Goal: Task Accomplishment & Management: Use online tool/utility

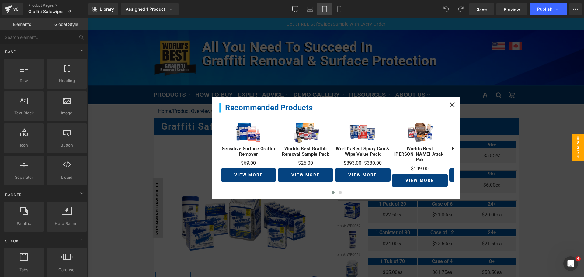
click at [319, 12] on link "Tablet" at bounding box center [324, 9] width 15 height 12
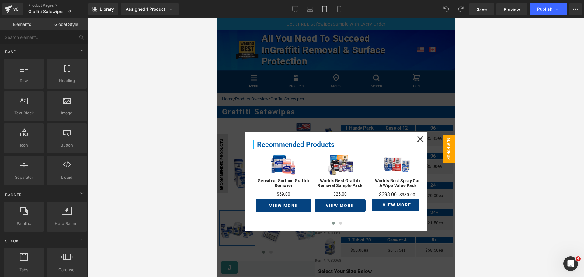
click at [323, 9] on icon at bounding box center [324, 9] width 6 height 6
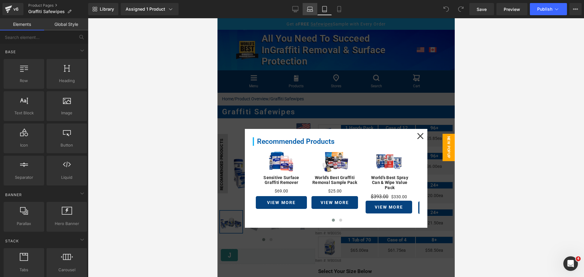
click at [308, 12] on icon at bounding box center [310, 11] width 6 height 2
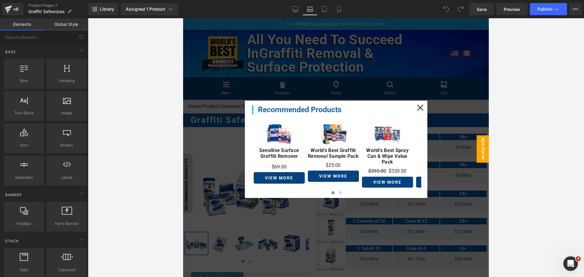
scroll to position [95, 0]
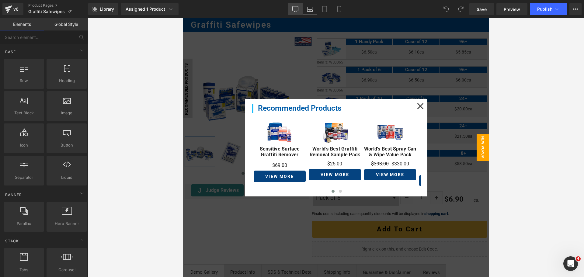
click at [298, 12] on icon at bounding box center [295, 9] width 6 height 6
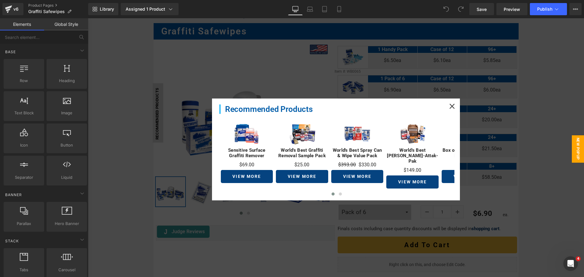
scroll to position [100, 0]
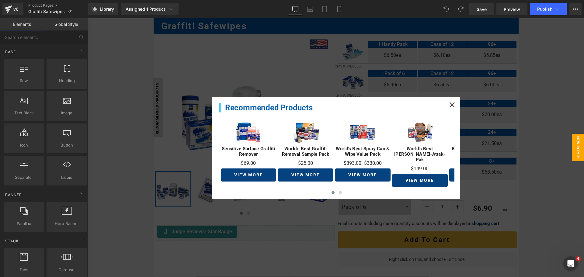
click at [143, 67] on div at bounding box center [336, 147] width 496 height 259
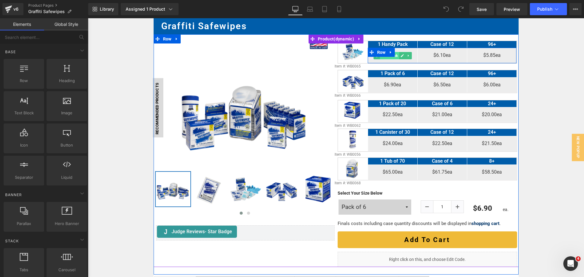
click at [396, 57] on span "Text Block" at bounding box center [389, 55] width 19 height 7
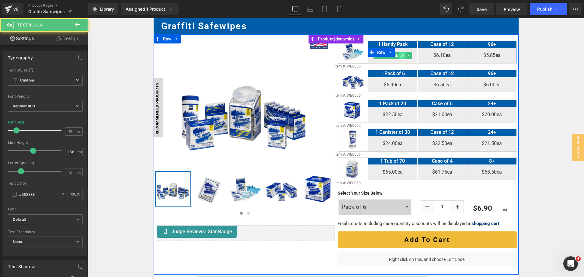
click at [399, 57] on link at bounding box center [402, 55] width 6 height 7
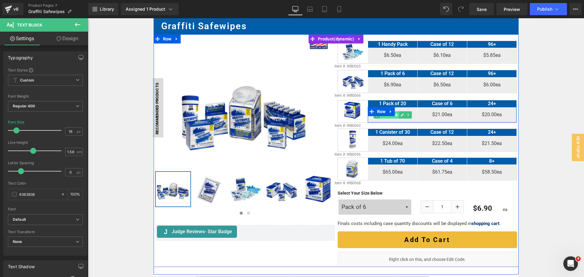
click at [396, 115] on span "Text Block" at bounding box center [389, 114] width 19 height 7
click at [400, 115] on icon at bounding box center [401, 115] width 3 height 4
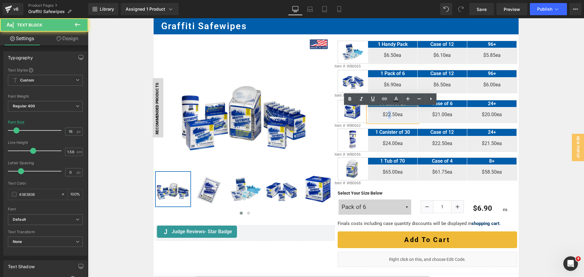
click at [387, 114] on p "$22.50ea" at bounding box center [392, 115] width 49 height 8
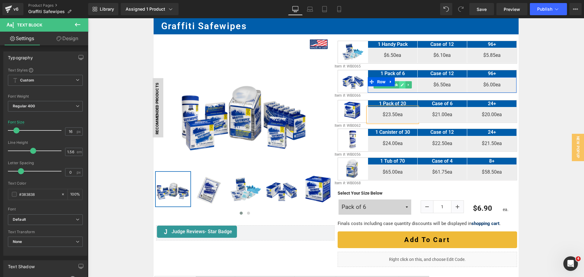
click at [401, 85] on icon at bounding box center [401, 84] width 3 height 3
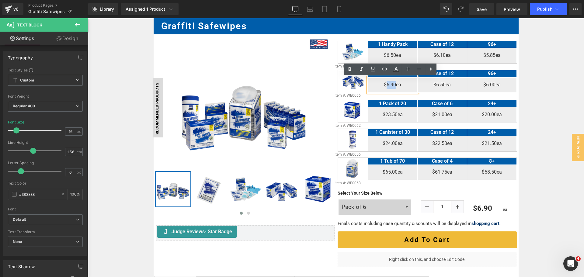
drag, startPoint x: 383, startPoint y: 85, endPoint x: 393, endPoint y: 84, distance: 9.5
click at [393, 84] on p "$6.90ea" at bounding box center [392, 85] width 49 height 8
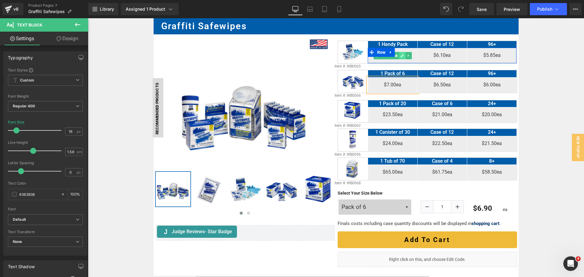
click at [400, 55] on icon at bounding box center [401, 56] width 3 height 4
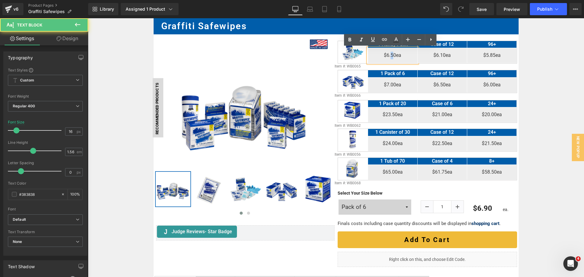
drag, startPoint x: 389, startPoint y: 55, endPoint x: 392, endPoint y: 53, distance: 3.8
click at [392, 53] on p "$6.50ea" at bounding box center [392, 56] width 49 height 8
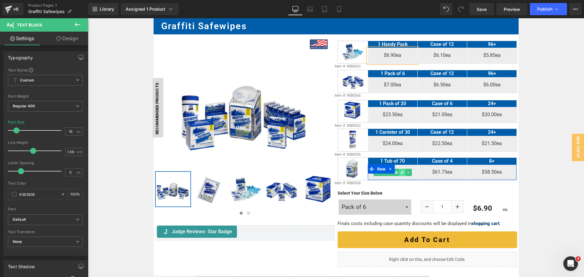
click at [401, 172] on icon at bounding box center [401, 172] width 3 height 3
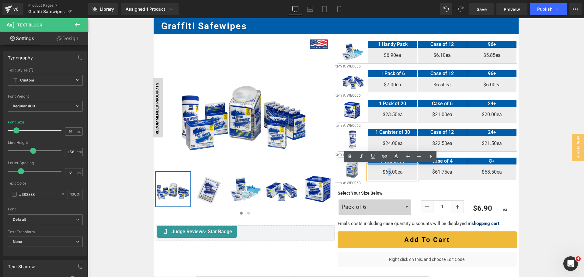
drag, startPoint x: 385, startPoint y: 172, endPoint x: 388, endPoint y: 171, distance: 3.2
click at [388, 171] on p "$65.00ea" at bounding box center [392, 172] width 49 height 8
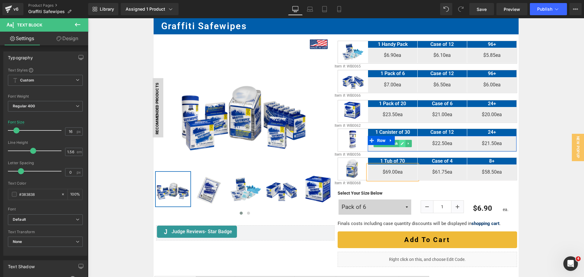
click at [399, 144] on link at bounding box center [402, 143] width 6 height 7
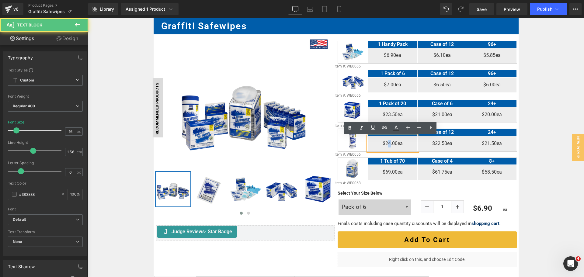
click at [388, 142] on p "$24.00ea" at bounding box center [392, 144] width 49 height 8
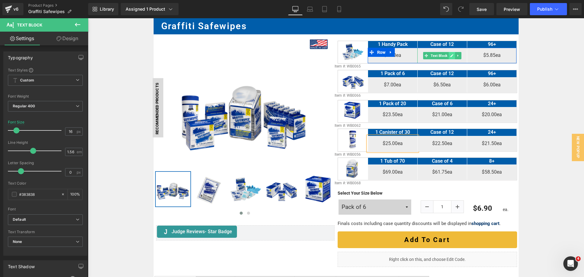
click at [450, 57] on icon at bounding box center [451, 55] width 3 height 3
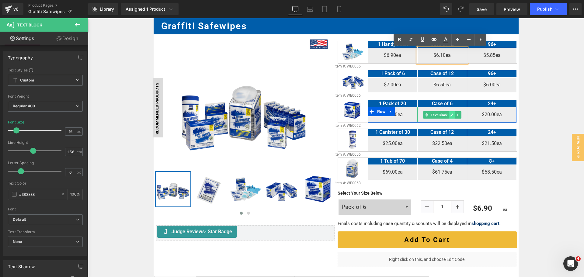
click at [450, 115] on icon at bounding box center [451, 115] width 3 height 4
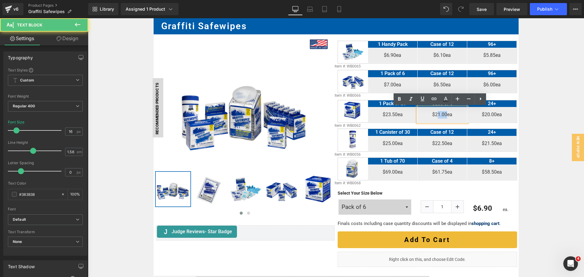
drag, startPoint x: 436, startPoint y: 115, endPoint x: 445, endPoint y: 115, distance: 9.1
click at [445, 115] on p "$21.00ea" at bounding box center [441, 115] width 49 height 8
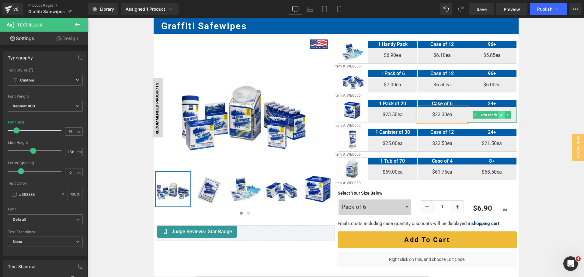
click at [499, 116] on icon at bounding box center [500, 115] width 3 height 4
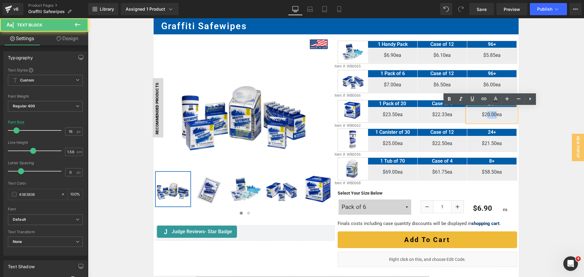
drag, startPoint x: 484, startPoint y: 114, endPoint x: 494, endPoint y: 113, distance: 9.7
click at [494, 113] on p "$20.00ea" at bounding box center [491, 115] width 49 height 8
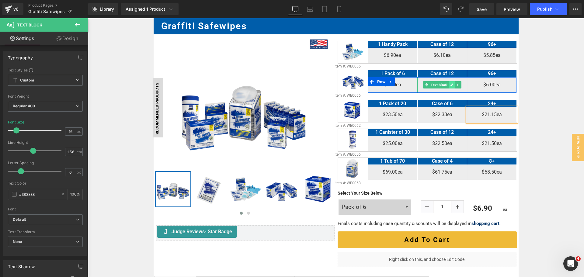
click at [450, 84] on icon at bounding box center [451, 85] width 3 height 4
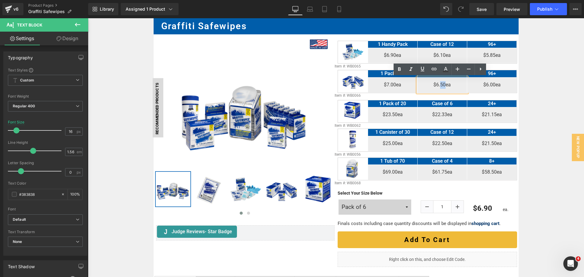
drag, startPoint x: 438, startPoint y: 84, endPoint x: 443, endPoint y: 84, distance: 4.6
click at [443, 84] on p "$6.50ea" at bounding box center [441, 85] width 49 height 8
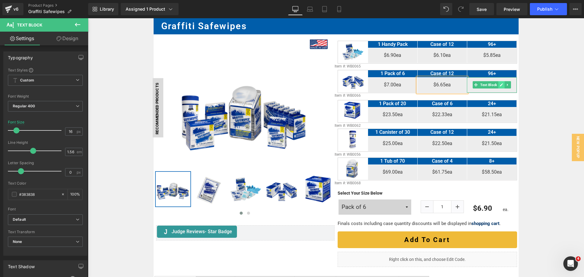
click at [499, 83] on icon at bounding box center [500, 85] width 3 height 4
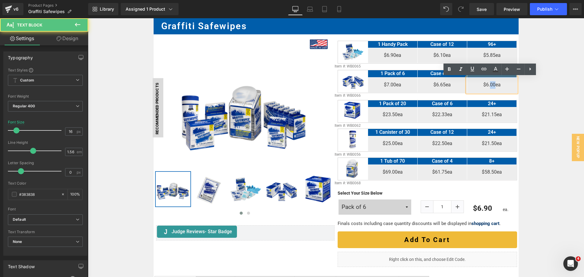
drag, startPoint x: 488, startPoint y: 84, endPoint x: 493, endPoint y: 83, distance: 5.5
click at [493, 83] on p "$6.00ea" at bounding box center [491, 85] width 49 height 8
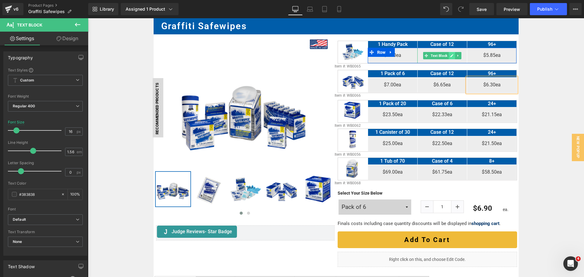
click at [450, 55] on icon at bounding box center [451, 55] width 3 height 3
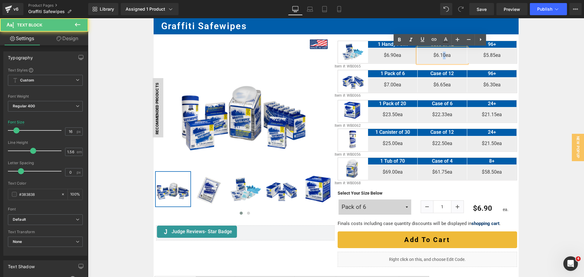
drag, startPoint x: 439, startPoint y: 55, endPoint x: 443, endPoint y: 54, distance: 3.2
click at [443, 54] on p "$6.10ea" at bounding box center [441, 56] width 49 height 8
click at [439, 55] on p "$6.10ea" at bounding box center [441, 56] width 49 height 8
drag, startPoint x: 438, startPoint y: 55, endPoint x: 443, endPoint y: 55, distance: 5.2
click at [443, 55] on p "$6.10ea" at bounding box center [441, 56] width 49 height 8
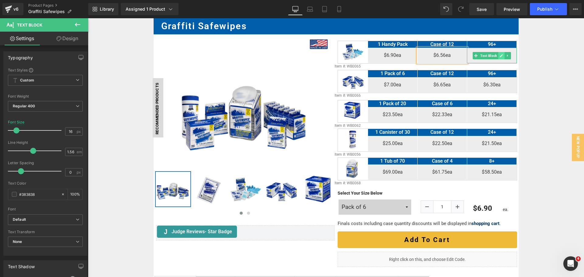
click at [501, 55] on icon at bounding box center [500, 56] width 3 height 4
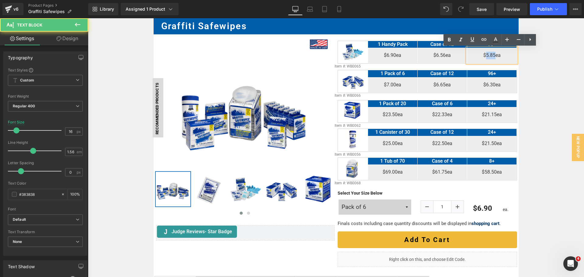
drag, startPoint x: 484, startPoint y: 54, endPoint x: 493, endPoint y: 54, distance: 9.1
click at [493, 54] on p "$5.85ea" at bounding box center [491, 56] width 49 height 8
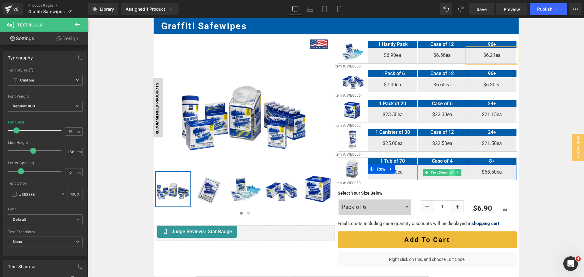
click at [450, 173] on icon at bounding box center [451, 173] width 3 height 4
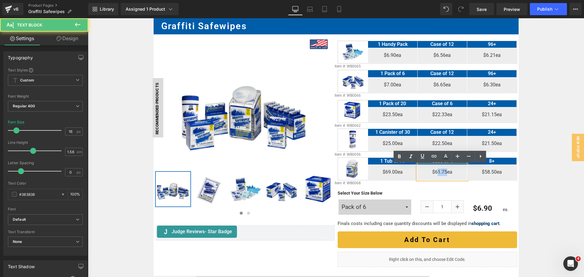
drag, startPoint x: 435, startPoint y: 172, endPoint x: 443, endPoint y: 170, distance: 8.6
click at [443, 170] on p "$61.75ea" at bounding box center [441, 172] width 49 height 8
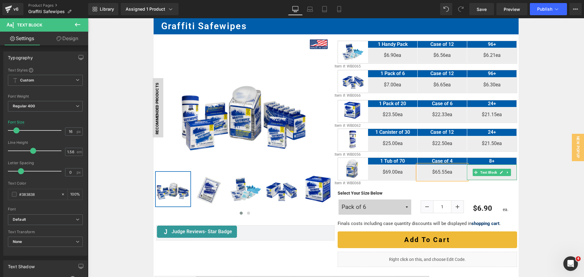
click at [499, 171] on icon at bounding box center [500, 173] width 3 height 4
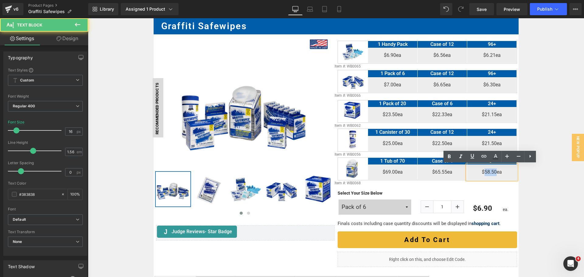
drag, startPoint x: 483, startPoint y: 172, endPoint x: 494, endPoint y: 172, distance: 11.2
click at [494, 172] on p "$58.50ea" at bounding box center [491, 172] width 49 height 8
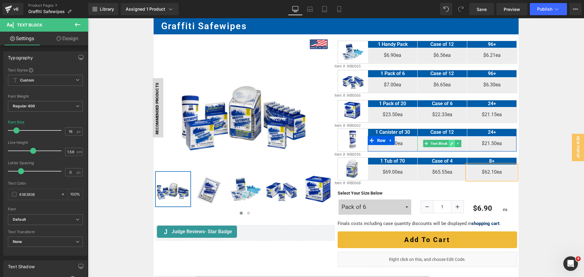
click at [448, 143] on link at bounding box center [451, 143] width 6 height 7
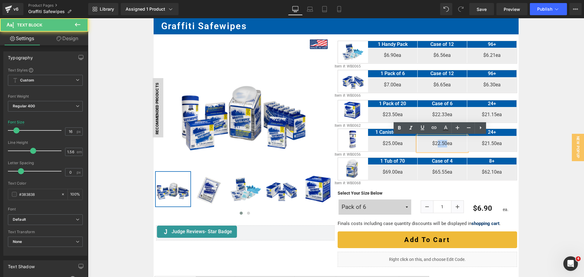
drag, startPoint x: 434, startPoint y: 142, endPoint x: 444, endPoint y: 143, distance: 10.4
click at [444, 143] on p "$22.50ea" at bounding box center [441, 144] width 49 height 8
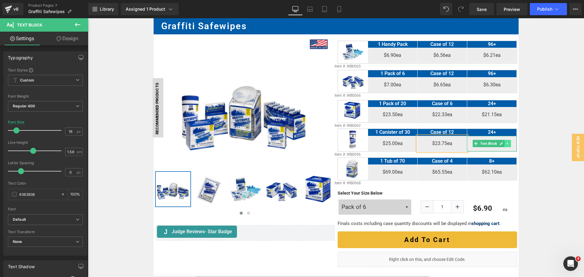
click at [504, 141] on link at bounding box center [507, 143] width 6 height 7
click at [488, 142] on link at bounding box center [491, 143] width 6 height 7
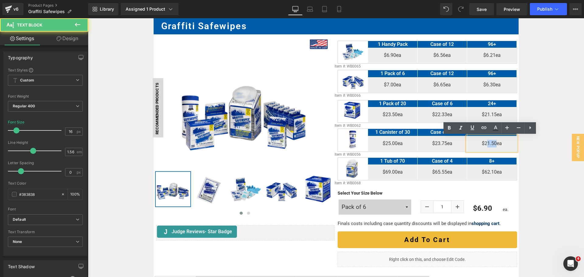
drag, startPoint x: 485, startPoint y: 143, endPoint x: 494, endPoint y: 143, distance: 8.8
click at [494, 143] on p "$21.50ea" at bounding box center [491, 144] width 49 height 8
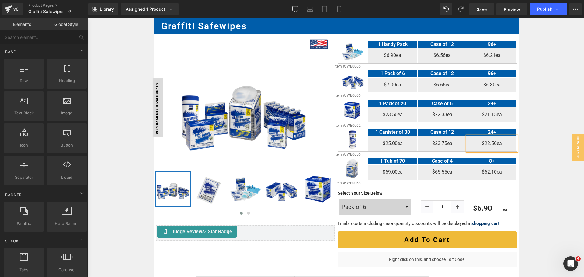
click at [337, 9] on icon at bounding box center [338, 9] width 3 height 6
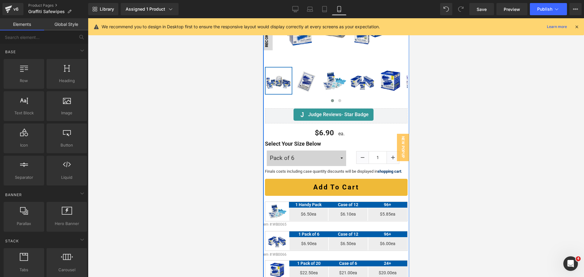
scroll to position [175, 0]
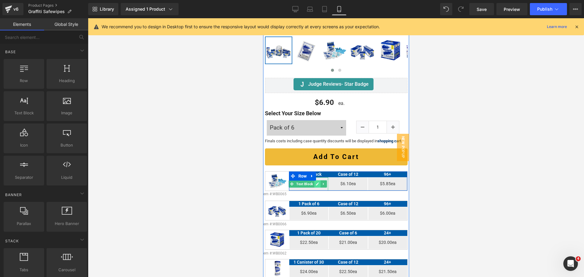
click at [315, 187] on link at bounding box center [317, 183] width 6 height 7
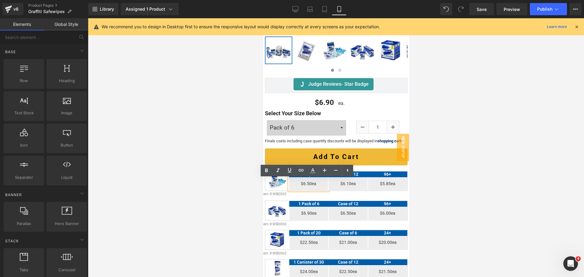
click at [305, 185] on p "$6.50ea" at bounding box center [308, 184] width 39 height 7
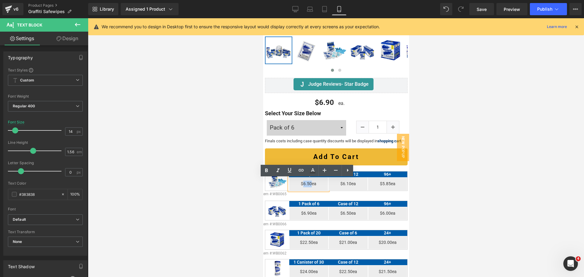
drag, startPoint x: 301, startPoint y: 185, endPoint x: 308, endPoint y: 188, distance: 7.6
click at [308, 187] on p "$6.50ea" at bounding box center [308, 184] width 39 height 7
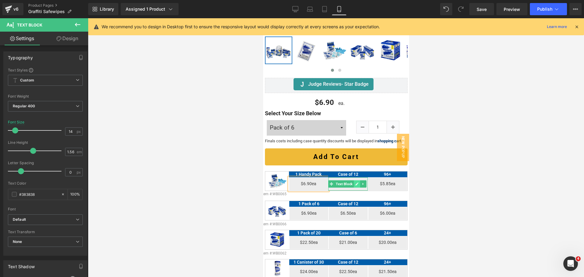
click at [353, 186] on link at bounding box center [356, 183] width 6 height 7
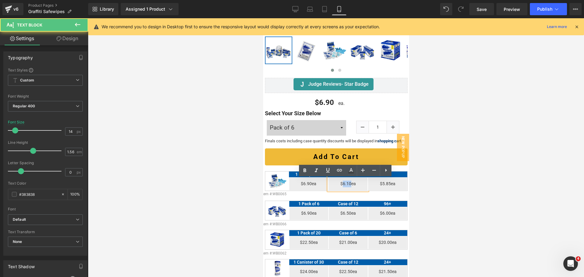
drag, startPoint x: 339, startPoint y: 184, endPoint x: 347, endPoint y: 185, distance: 7.9
click at [347, 185] on p "$6.10ea" at bounding box center [347, 184] width 39 height 7
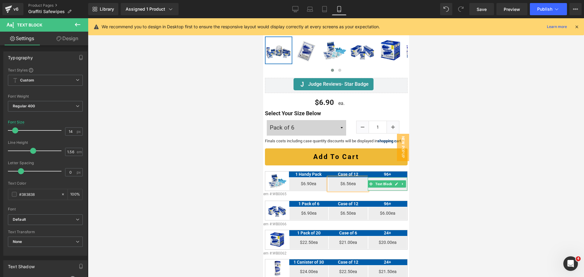
click at [394, 186] on icon at bounding box center [395, 184] width 3 height 4
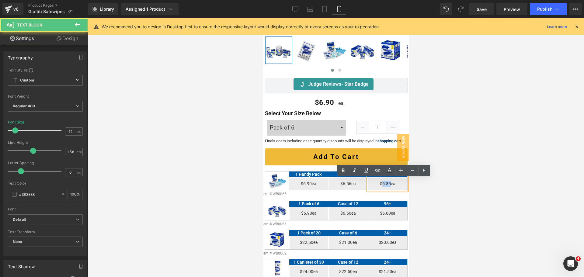
drag, startPoint x: 378, startPoint y: 185, endPoint x: 386, endPoint y: 185, distance: 8.2
click at [386, 185] on p "$5.85ea" at bounding box center [386, 184] width 39 height 7
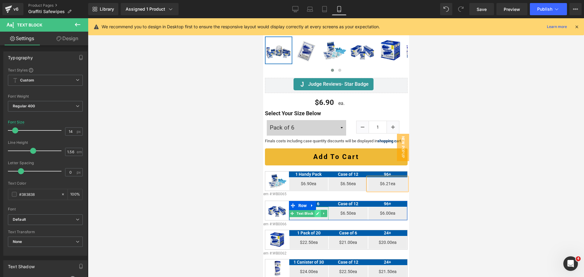
click at [315, 213] on icon at bounding box center [316, 214] width 3 height 4
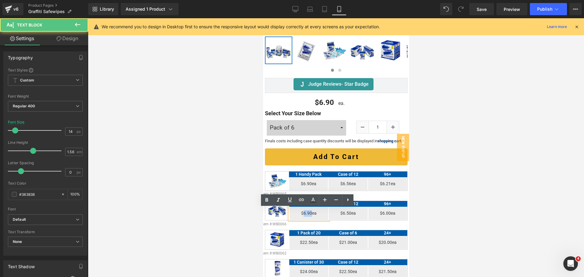
drag, startPoint x: 301, startPoint y: 215, endPoint x: 309, endPoint y: 214, distance: 7.6
click at [309, 214] on p "$6.90ea" at bounding box center [308, 213] width 39 height 7
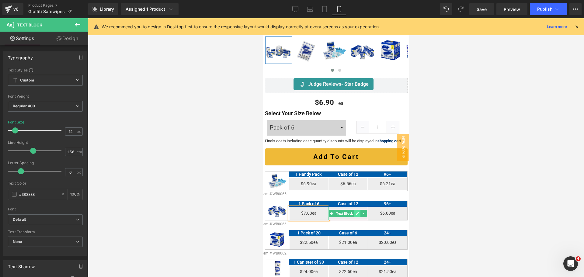
click at [357, 214] on link at bounding box center [356, 213] width 6 height 7
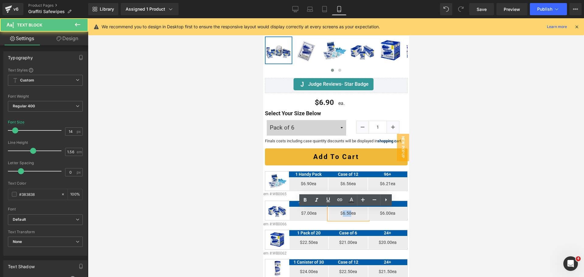
drag, startPoint x: 339, startPoint y: 215, endPoint x: 347, endPoint y: 214, distance: 8.6
click at [347, 214] on p "$6.50ea" at bounding box center [347, 213] width 39 height 7
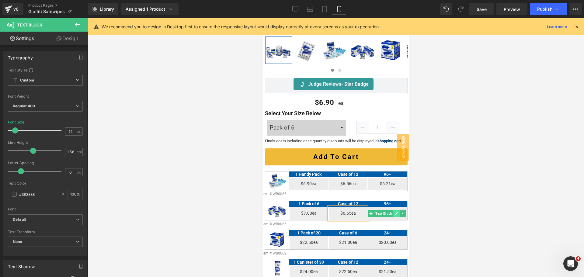
click at [394, 215] on link at bounding box center [396, 213] width 6 height 7
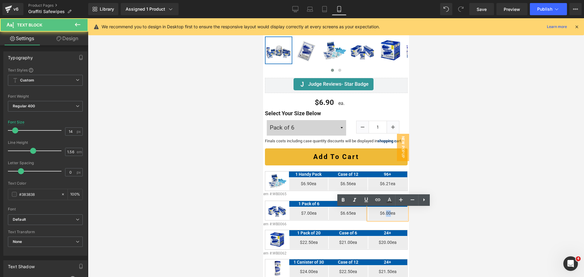
drag, startPoint x: 386, startPoint y: 215, endPoint x: 381, endPoint y: 215, distance: 4.4
click at [381, 215] on p "$6.00ea" at bounding box center [387, 213] width 39 height 7
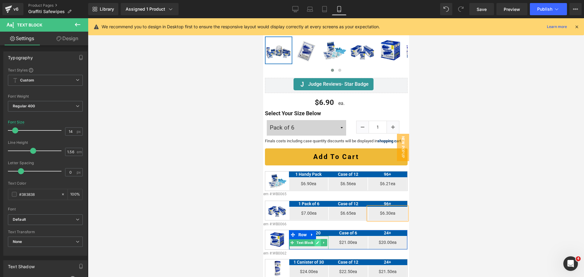
click at [314, 246] on link at bounding box center [317, 242] width 6 height 7
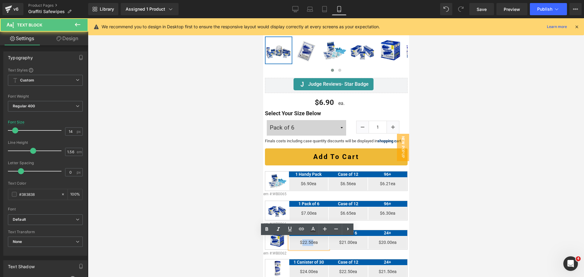
drag, startPoint x: 300, startPoint y: 244, endPoint x: 310, endPoint y: 243, distance: 10.1
click at [310, 243] on p "$22.50ea" at bounding box center [308, 242] width 39 height 7
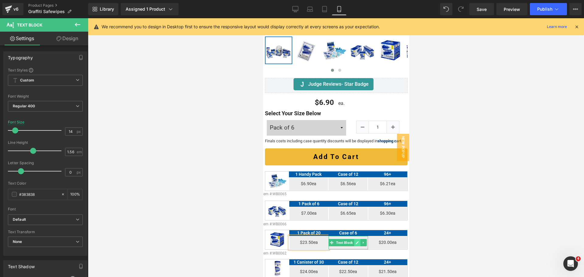
click at [355, 244] on icon at bounding box center [356, 243] width 3 height 4
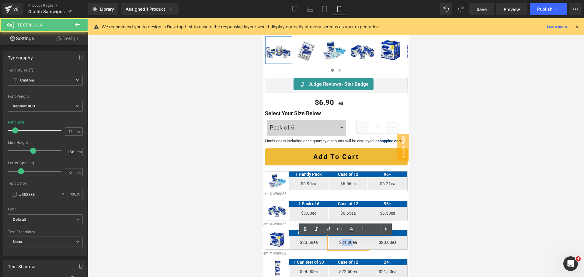
drag, startPoint x: 338, startPoint y: 244, endPoint x: 350, endPoint y: 243, distance: 11.9
click at [350, 243] on p "$21.00ea" at bounding box center [347, 242] width 39 height 7
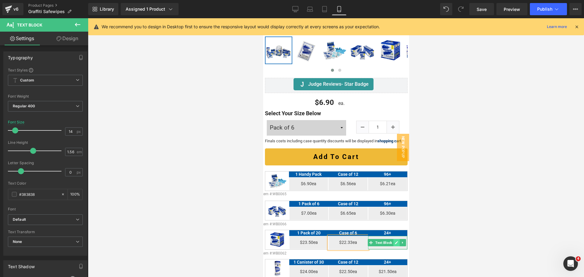
click at [394, 244] on icon at bounding box center [395, 243] width 3 height 4
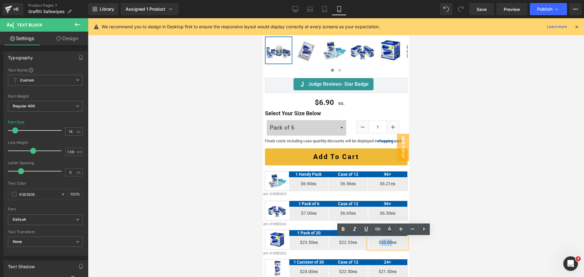
drag, startPoint x: 377, startPoint y: 243, endPoint x: 387, endPoint y: 243, distance: 10.0
click at [387, 243] on p "$20.00ea" at bounding box center [387, 242] width 39 height 7
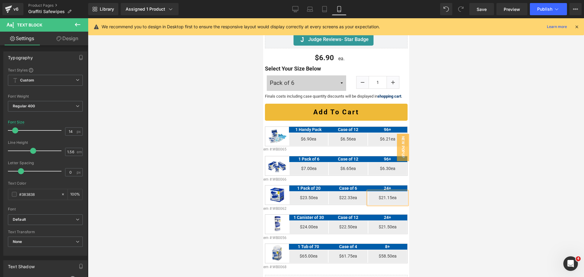
scroll to position [236, 0]
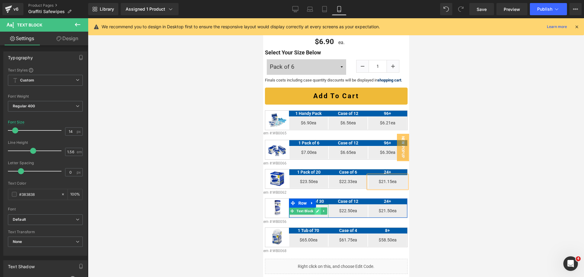
click at [316, 214] on link at bounding box center [317, 210] width 6 height 7
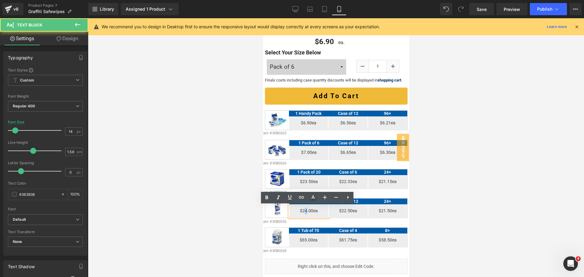
click at [305, 212] on p "$24.00ea" at bounding box center [308, 211] width 39 height 7
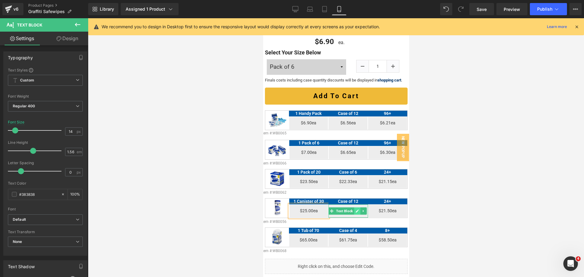
click at [355, 212] on icon at bounding box center [356, 210] width 3 height 3
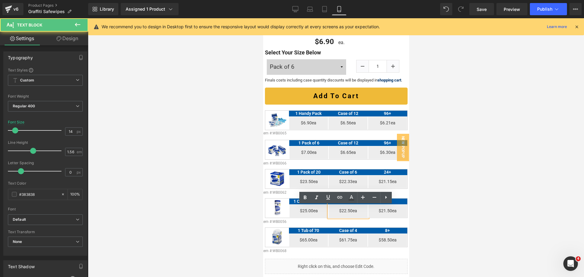
click at [340, 211] on p "$22.50ea" at bounding box center [347, 211] width 39 height 7
drag, startPoint x: 338, startPoint y: 211, endPoint x: 350, endPoint y: 211, distance: 11.2
click at [350, 211] on p "$22.50ea" at bounding box center [347, 211] width 39 height 7
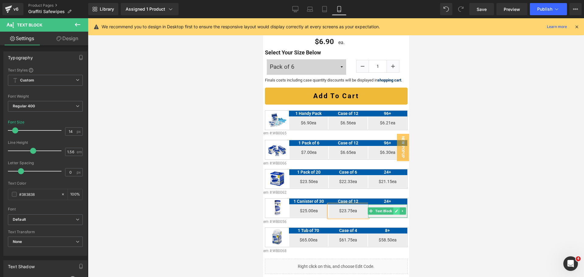
click at [394, 213] on icon at bounding box center [395, 211] width 3 height 4
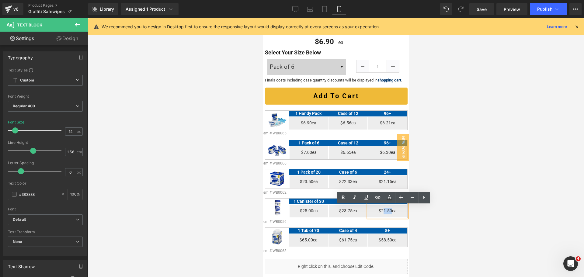
drag, startPoint x: 378, startPoint y: 212, endPoint x: 387, endPoint y: 212, distance: 8.2
click at [387, 212] on p "$21.50ea" at bounding box center [387, 211] width 39 height 7
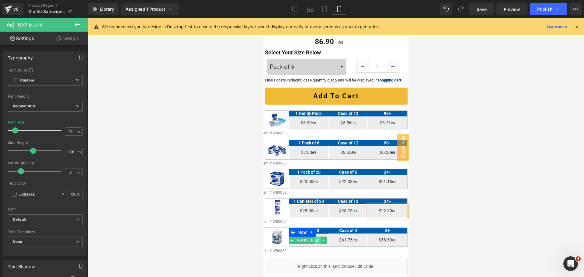
click at [315, 243] on link at bounding box center [317, 239] width 6 height 7
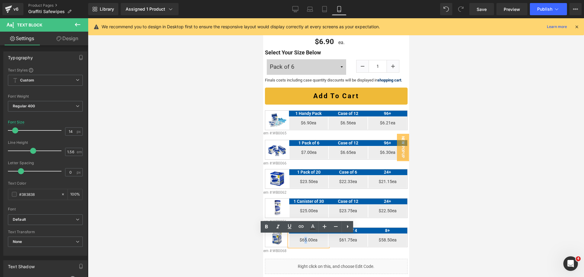
click at [304, 241] on p "$65.00ea" at bounding box center [308, 240] width 39 height 7
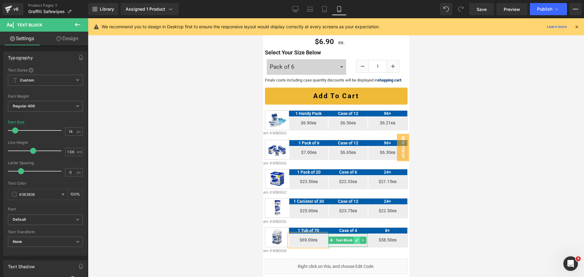
click at [355, 242] on icon at bounding box center [356, 240] width 3 height 4
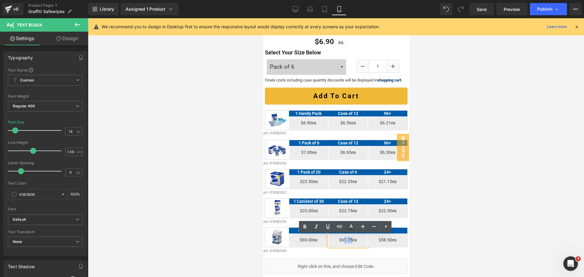
drag, startPoint x: 340, startPoint y: 241, endPoint x: 348, endPoint y: 240, distance: 7.9
click at [348, 240] on p "$61.75ea" at bounding box center [347, 240] width 39 height 7
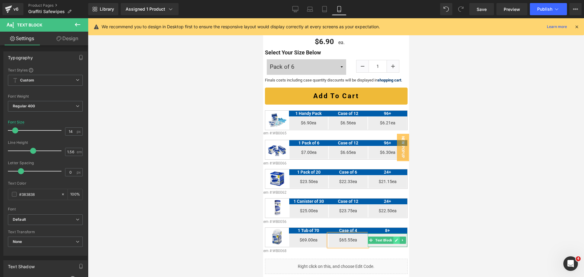
click at [395, 243] on link at bounding box center [396, 239] width 6 height 7
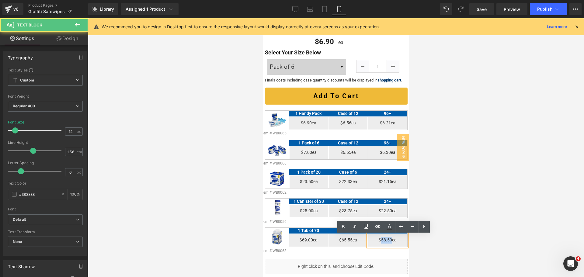
drag, startPoint x: 377, startPoint y: 239, endPoint x: 387, endPoint y: 240, distance: 9.7
click at [387, 240] on p "$58.50ea" at bounding box center [386, 240] width 39 height 7
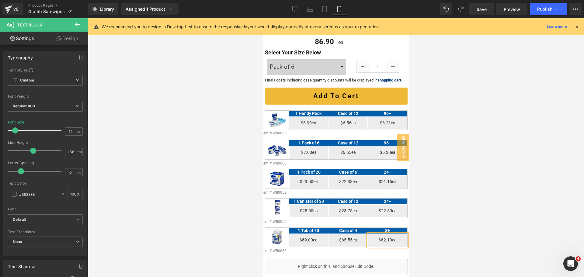
click at [477, 214] on div at bounding box center [336, 147] width 496 height 259
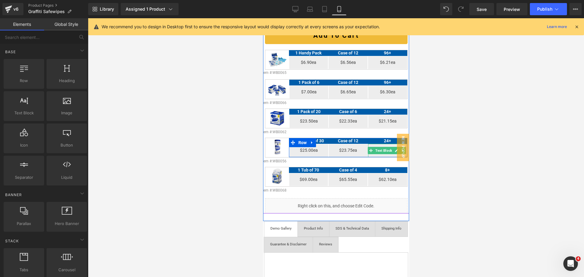
scroll to position [296, 0]
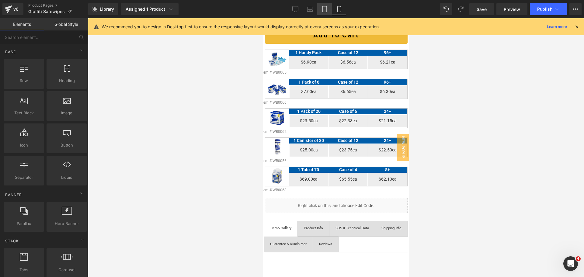
click at [319, 7] on link "Tablet" at bounding box center [324, 9] width 15 height 12
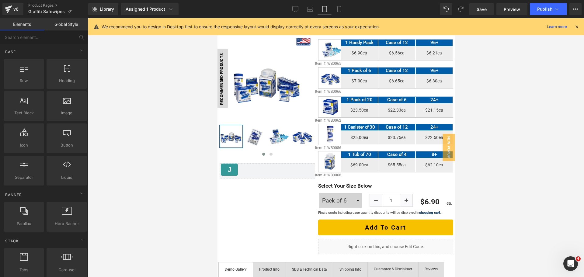
scroll to position [85, 0]
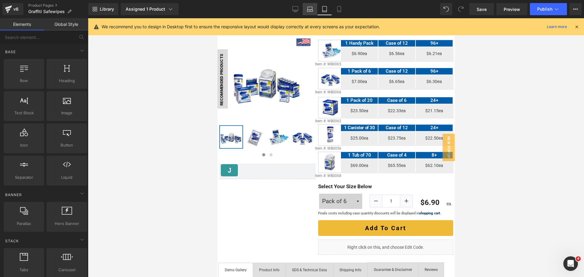
click at [304, 8] on link "Laptop" at bounding box center [309, 9] width 15 height 12
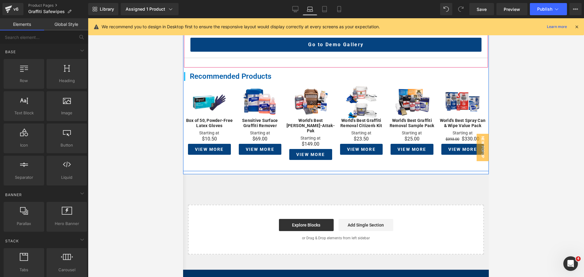
scroll to position [595, 0]
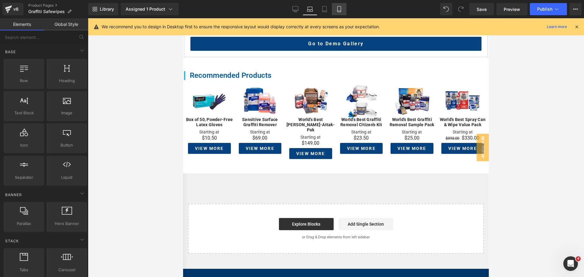
click at [339, 5] on link "Mobile" at bounding box center [339, 9] width 15 height 12
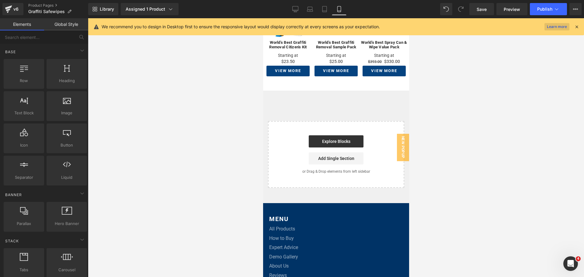
scroll to position [740, 0]
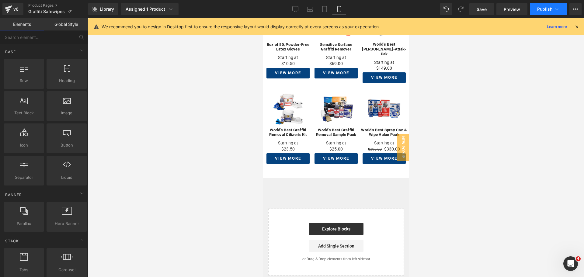
click at [543, 6] on button "Publish" at bounding box center [547, 9] width 37 height 12
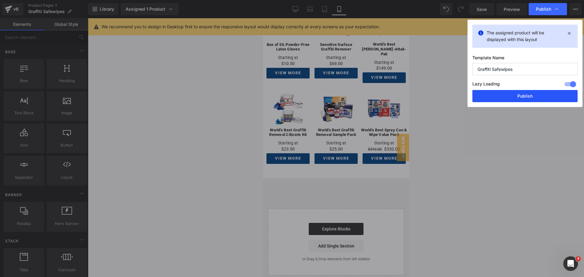
click at [539, 90] on button "Publish" at bounding box center [524, 96] width 105 height 12
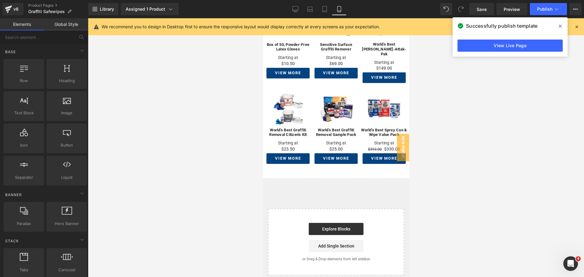
click at [542, 132] on div at bounding box center [336, 147] width 496 height 259
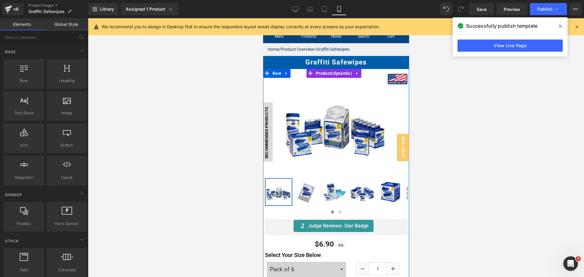
scroll to position [11, 0]
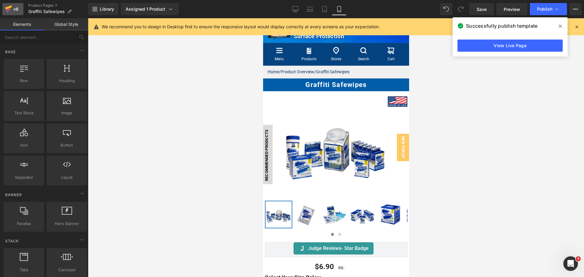
click at [9, 8] on icon at bounding box center [8, 7] width 7 height 4
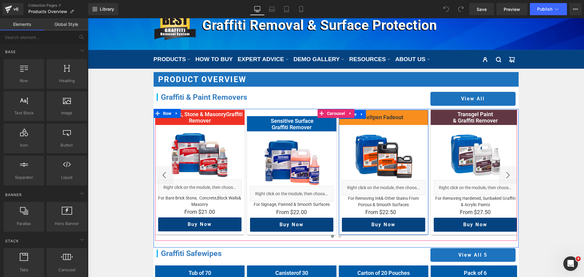
scroll to position [243, 0]
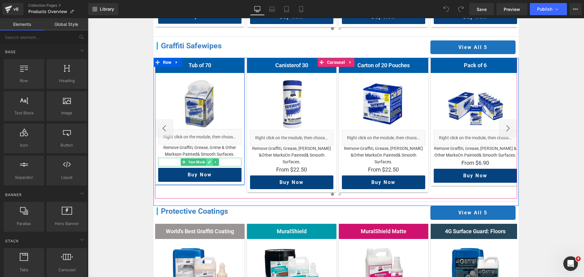
click at [208, 161] on icon at bounding box center [209, 162] width 3 height 4
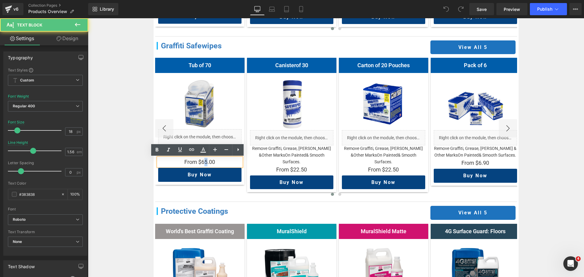
drag, startPoint x: 202, startPoint y: 162, endPoint x: 206, endPoint y: 161, distance: 4.4
click at [206, 161] on p "From $65.00" at bounding box center [199, 162] width 83 height 9
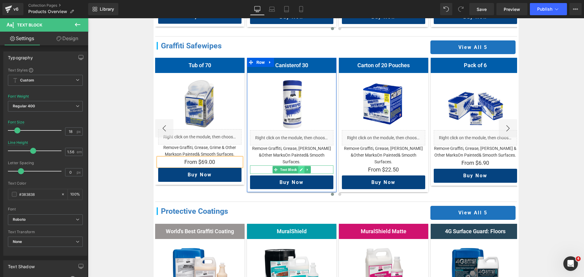
click at [301, 166] on link at bounding box center [301, 169] width 6 height 7
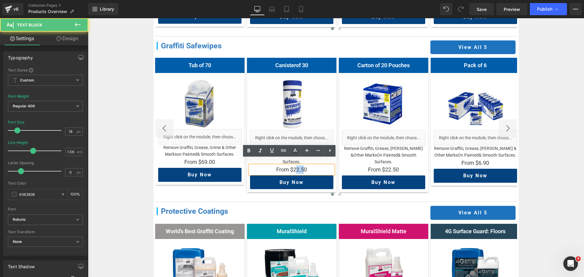
drag, startPoint x: 293, startPoint y: 162, endPoint x: 300, endPoint y: 162, distance: 7.0
click at [300, 165] on p "From $22.50" at bounding box center [291, 169] width 83 height 9
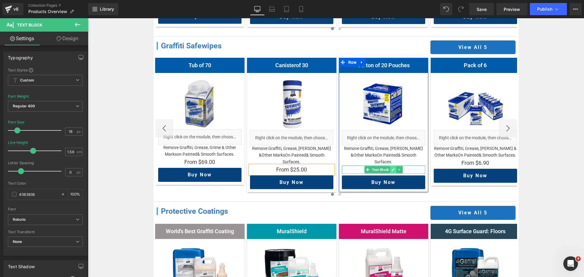
click at [391, 168] on icon at bounding box center [392, 170] width 3 height 4
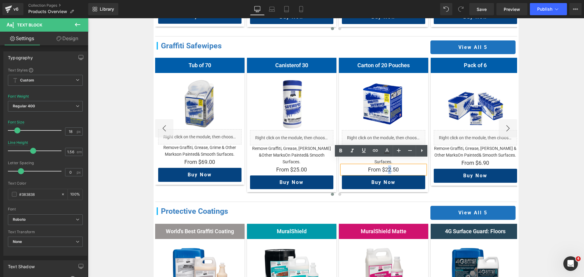
drag, startPoint x: 384, startPoint y: 164, endPoint x: 387, endPoint y: 164, distance: 3.1
click at [387, 165] on p "From $22.50" at bounding box center [383, 169] width 83 height 9
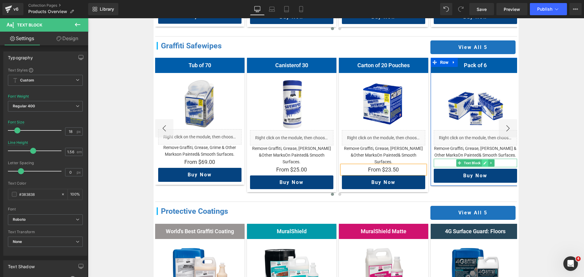
click at [483, 164] on icon at bounding box center [484, 162] width 3 height 3
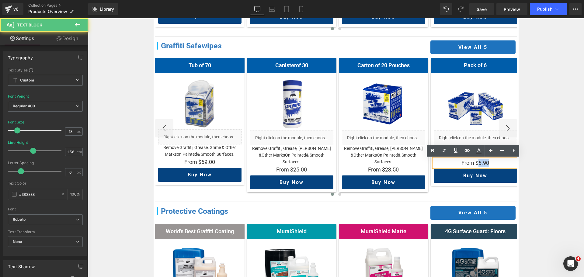
drag, startPoint x: 474, startPoint y: 163, endPoint x: 485, endPoint y: 162, distance: 11.0
click at [485, 162] on p "From $6.90" at bounding box center [474, 163] width 83 height 9
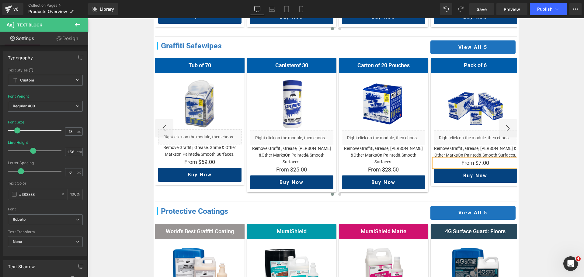
click at [504, 124] on button "›" at bounding box center [507, 128] width 18 height 18
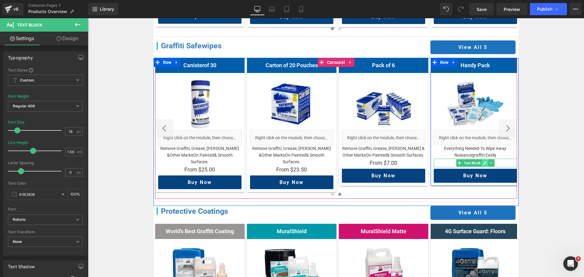
click at [483, 164] on icon at bounding box center [484, 162] width 3 height 3
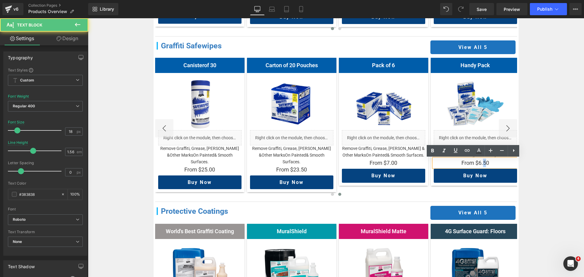
click at [482, 162] on p "From $6.50" at bounding box center [474, 163] width 83 height 9
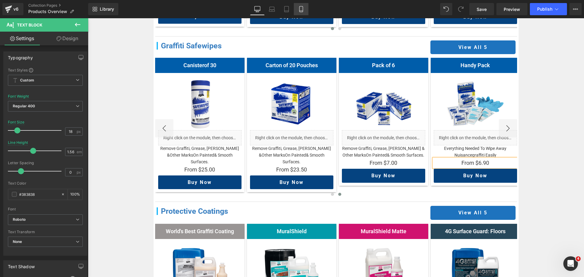
click at [305, 12] on link "Mobile" at bounding box center [301, 9] width 15 height 12
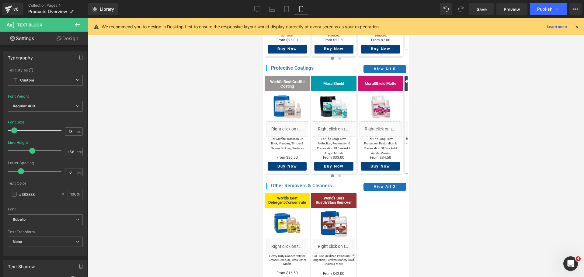
scroll to position [134, 0]
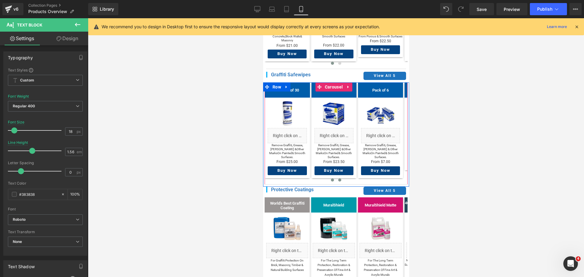
click at [338, 178] on span at bounding box center [339, 179] width 3 height 3
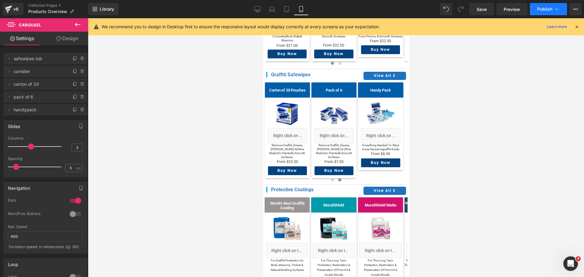
click at [543, 9] on span "Publish" at bounding box center [544, 9] width 15 height 5
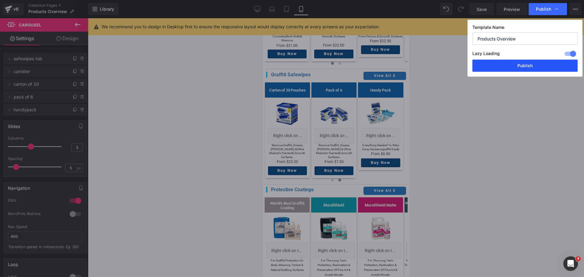
click at [519, 70] on button "Publish" at bounding box center [524, 66] width 105 height 12
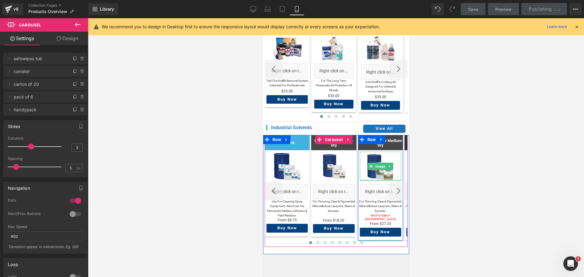
scroll to position [863, 0]
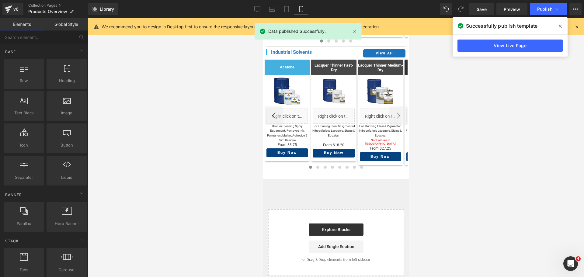
click at [486, 137] on div at bounding box center [336, 147] width 496 height 259
click at [13, 12] on div "v6" at bounding box center [16, 9] width 8 height 8
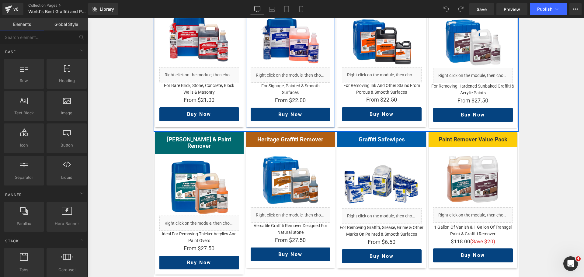
scroll to position [152, 0]
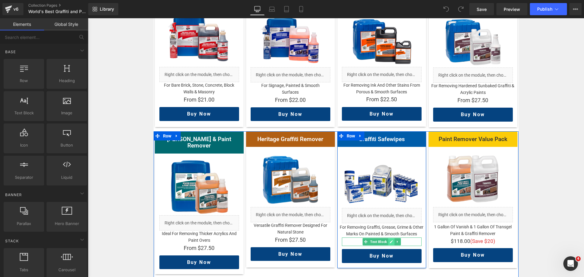
click at [390, 240] on icon at bounding box center [390, 241] width 3 height 3
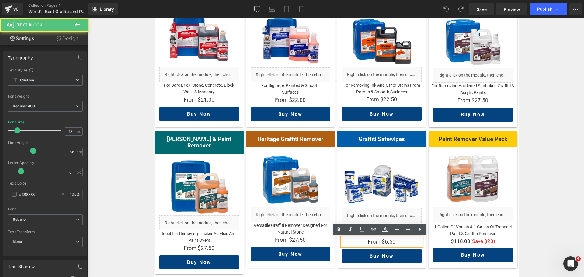
click at [390, 242] on p "From $6.50" at bounding box center [382, 241] width 80 height 9
drag, startPoint x: 391, startPoint y: 240, endPoint x: 387, endPoint y: 241, distance: 3.7
click at [387, 241] on p "From $6.50" at bounding box center [382, 241] width 80 height 9
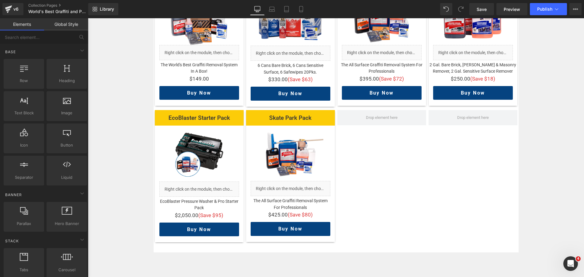
scroll to position [456, 0]
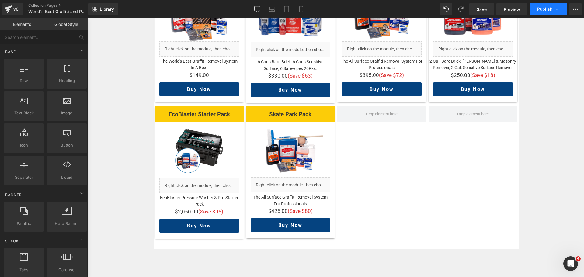
click at [545, 5] on button "Publish" at bounding box center [547, 9] width 37 height 12
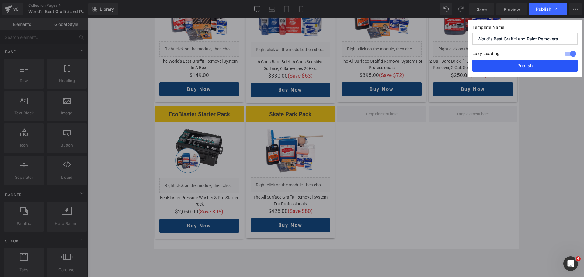
drag, startPoint x: 533, startPoint y: 68, endPoint x: 446, endPoint y: 50, distance: 89.7
click at [533, 68] on button "Publish" at bounding box center [524, 66] width 105 height 12
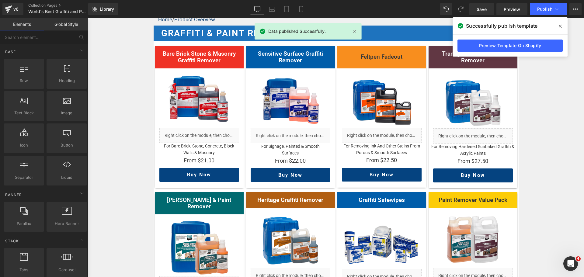
scroll to position [0, 0]
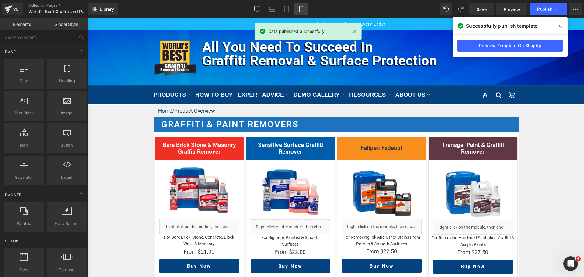
click at [299, 9] on icon at bounding box center [301, 9] width 6 height 6
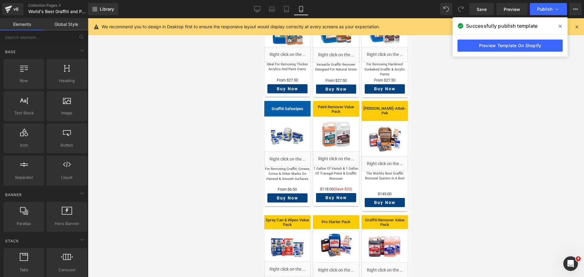
scroll to position [213, 0]
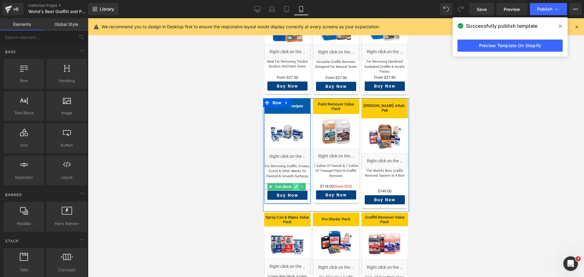
click at [295, 185] on icon at bounding box center [295, 187] width 3 height 4
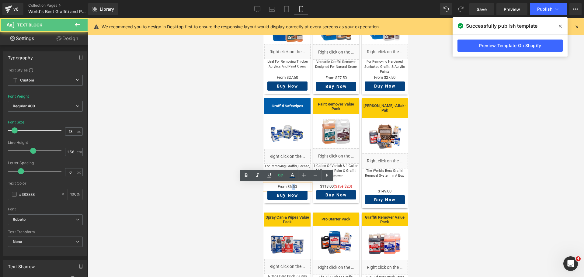
click at [294, 187] on p "From $6.50" at bounding box center [287, 187] width 46 height 6
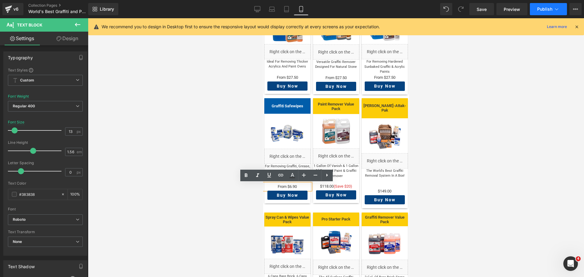
click at [538, 9] on span "Publish" at bounding box center [544, 9] width 15 height 5
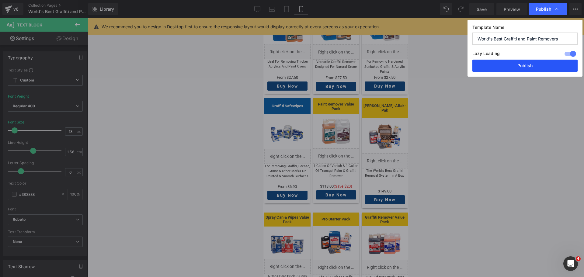
click at [514, 64] on button "Publish" at bounding box center [524, 66] width 105 height 12
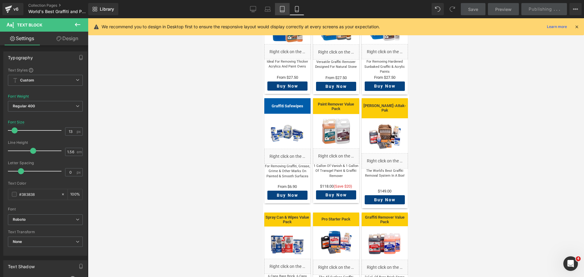
click at [282, 6] on icon at bounding box center [282, 9] width 4 height 6
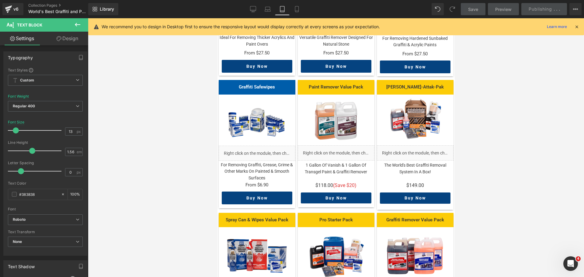
scroll to position [285, 0]
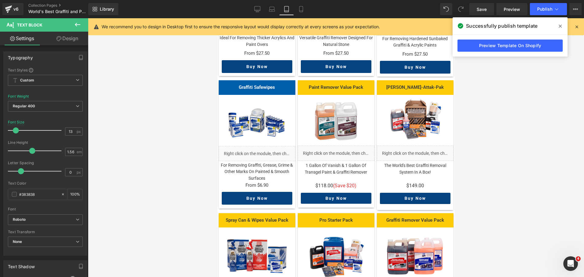
click at [536, 200] on div at bounding box center [336, 147] width 496 height 259
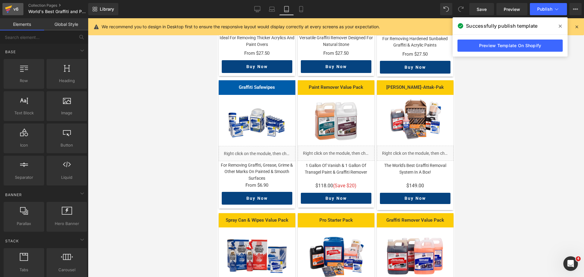
click at [6, 10] on icon at bounding box center [8, 10] width 4 height 3
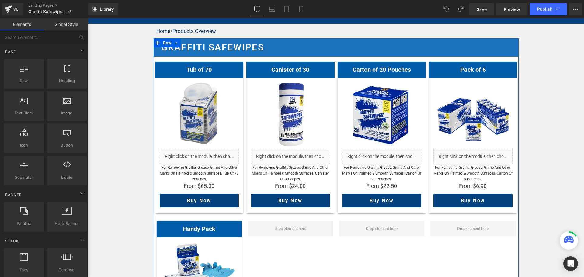
scroll to position [91, 0]
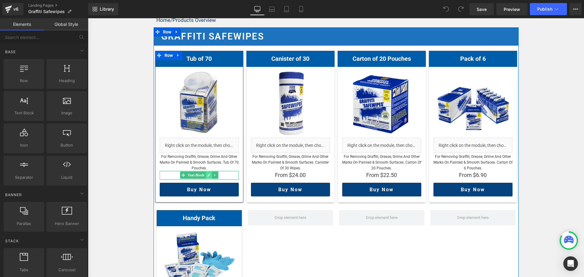
click at [209, 175] on link at bounding box center [208, 174] width 6 height 7
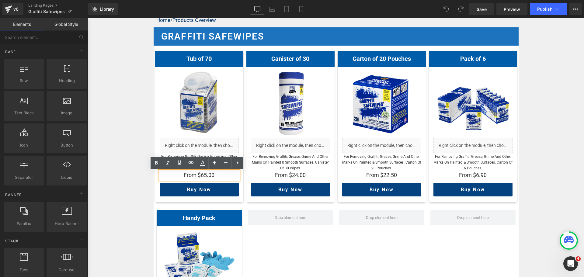
scroll to position [0, 0]
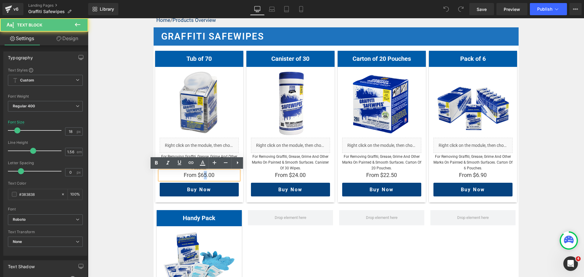
click at [203, 174] on p "From $65.00" at bounding box center [199, 175] width 79 height 9
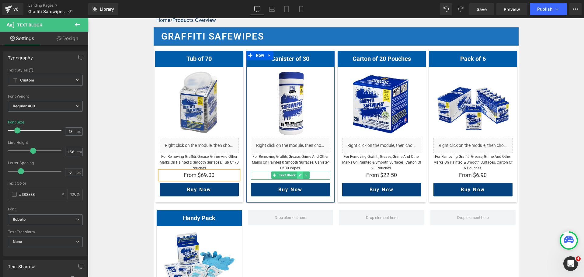
click at [299, 174] on icon at bounding box center [299, 175] width 3 height 4
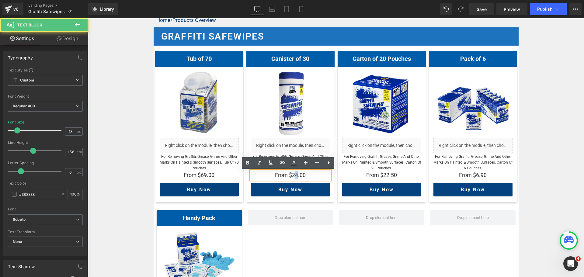
click at [295, 173] on p "From $24.00" at bounding box center [290, 175] width 79 height 9
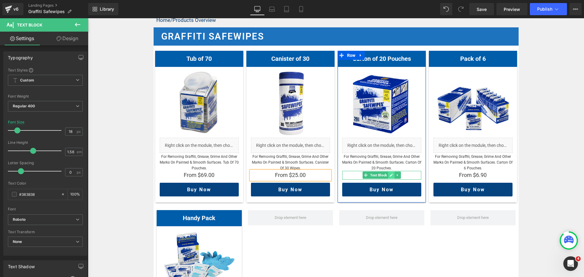
click at [390, 176] on icon at bounding box center [390, 175] width 3 height 4
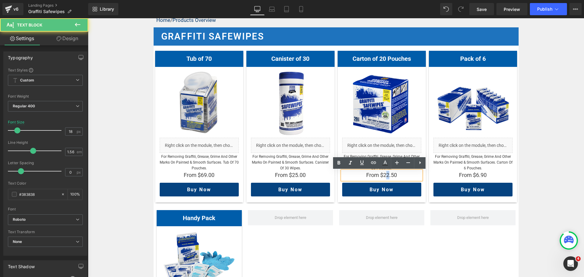
drag, startPoint x: 383, startPoint y: 177, endPoint x: 387, endPoint y: 177, distance: 3.7
click at [387, 177] on p "From $22.50" at bounding box center [381, 175] width 79 height 9
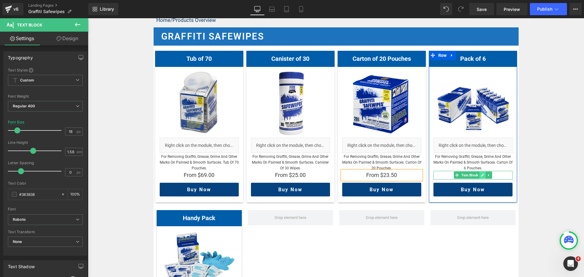
click at [482, 177] on link at bounding box center [482, 174] width 6 height 7
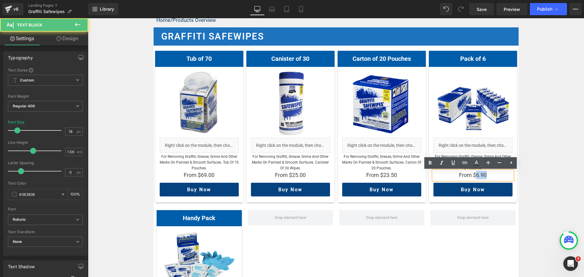
drag, startPoint x: 474, startPoint y: 176, endPoint x: 483, endPoint y: 174, distance: 9.2
click at [483, 174] on p "From $6.90" at bounding box center [472, 175] width 79 height 9
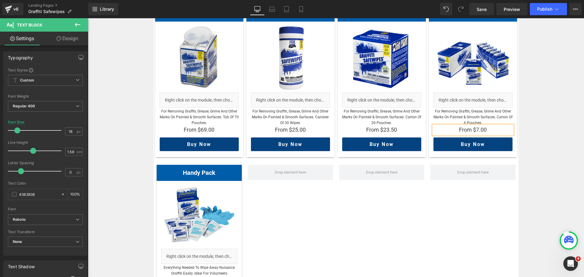
scroll to position [182, 0]
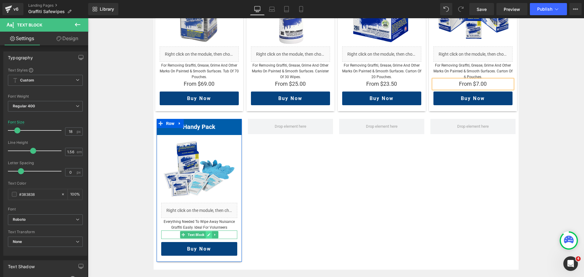
click at [207, 235] on icon at bounding box center [208, 234] width 3 height 3
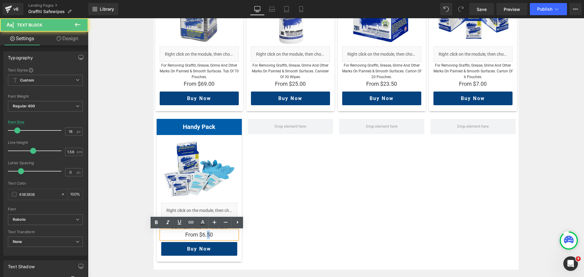
click at [206, 235] on p "From $6.50" at bounding box center [199, 234] width 76 height 9
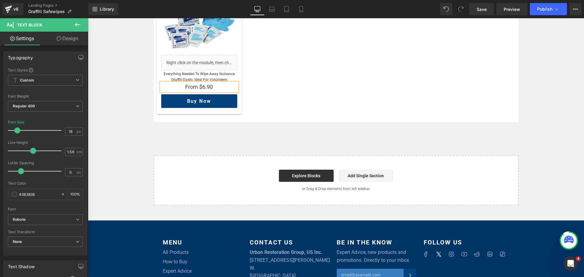
scroll to position [226, 0]
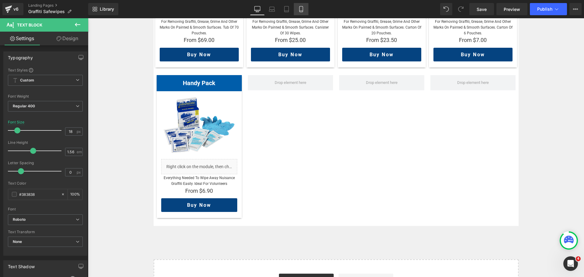
click at [303, 6] on icon at bounding box center [301, 9] width 6 height 6
type input "10"
type input "100"
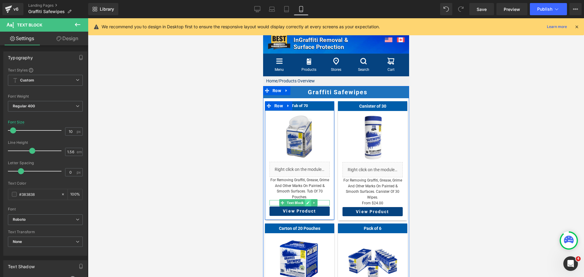
click at [307, 201] on icon at bounding box center [307, 203] width 3 height 4
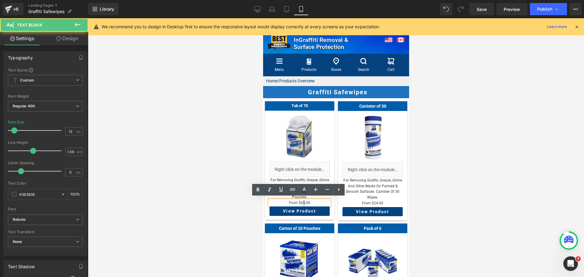
click at [302, 200] on p "From $65.00" at bounding box center [299, 203] width 60 height 6
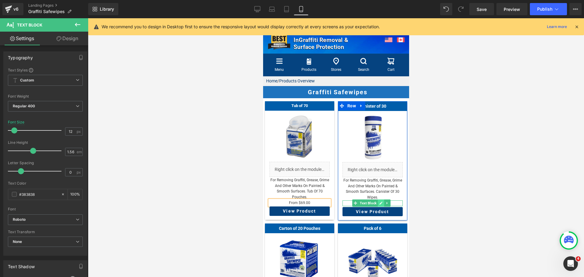
click at [379, 201] on icon at bounding box center [380, 203] width 3 height 4
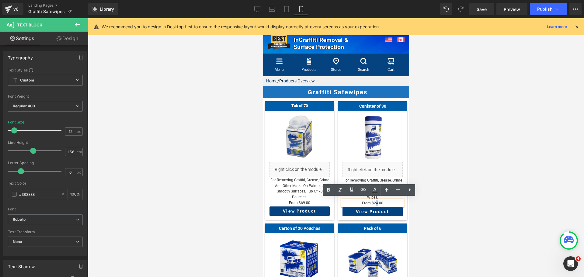
click at [374, 200] on p "From $24.00" at bounding box center [372, 203] width 60 height 6
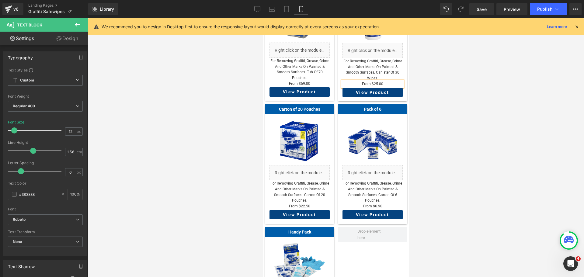
scroll to position [122, 0]
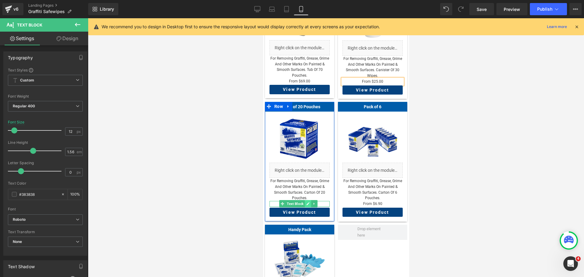
click at [307, 202] on icon at bounding box center [307, 203] width 3 height 3
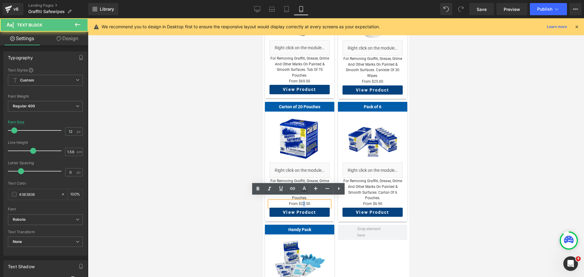
click at [302, 201] on p "From $22.50" at bounding box center [299, 204] width 60 height 6
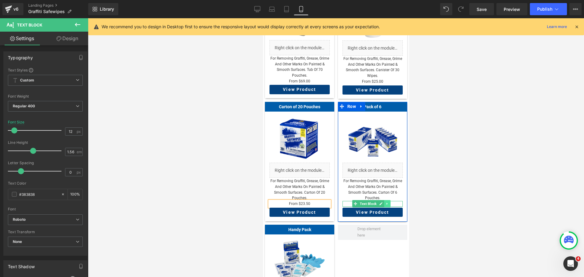
click at [384, 200] on link at bounding box center [387, 203] width 6 height 7
click at [368, 200] on link at bounding box center [371, 203] width 6 height 7
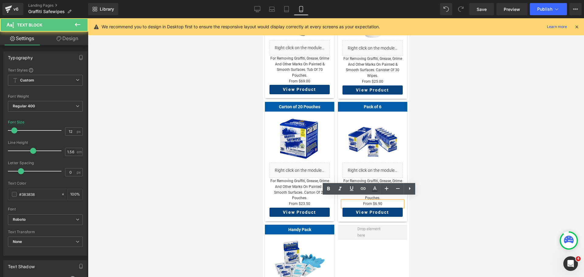
click at [369, 201] on p "From $6.90" at bounding box center [372, 204] width 60 height 6
drag, startPoint x: 370, startPoint y: 200, endPoint x: 377, endPoint y: 198, distance: 7.5
click at [377, 201] on p "From $6.90" at bounding box center [372, 204] width 60 height 6
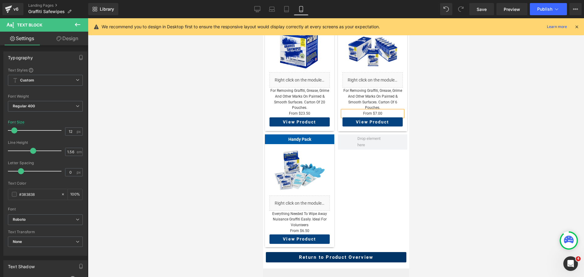
scroll to position [213, 0]
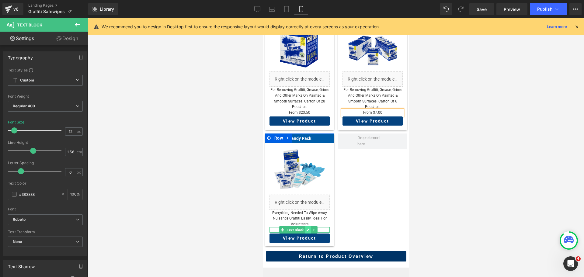
click at [308, 228] on icon at bounding box center [307, 229] width 3 height 3
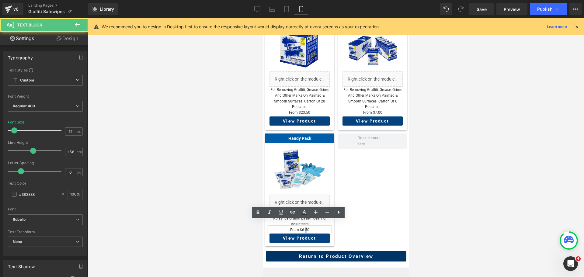
click at [305, 227] on p "From $6.50" at bounding box center [299, 230] width 60 height 6
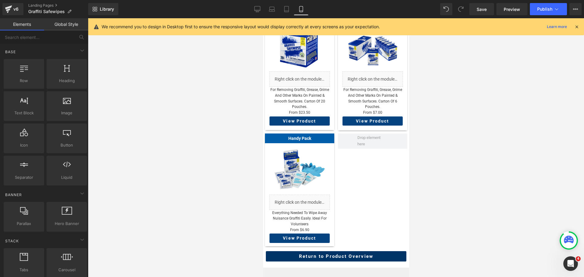
drag, startPoint x: 466, startPoint y: 191, endPoint x: 126, endPoint y: 172, distance: 340.0
click at [466, 191] on div at bounding box center [336, 147] width 496 height 259
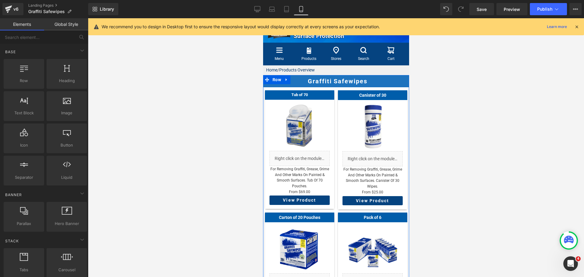
scroll to position [0, 0]
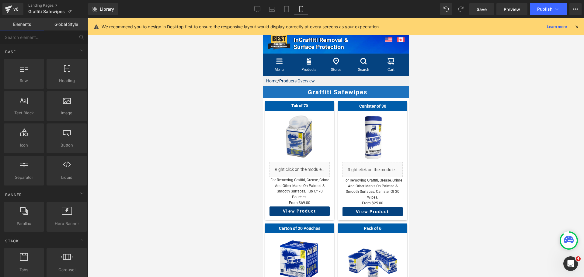
click at [548, 15] on div "Library Mobile Desktop Laptop Tablet Mobile Save Preview Publish Scheduled View…" at bounding box center [335, 9] width 495 height 18
click at [546, 19] on div "We recommend you to design in Desktop first to ensure the responsive layout wou…" at bounding box center [335, 26] width 495 height 17
click at [546, 11] on span "Publish" at bounding box center [544, 9] width 15 height 5
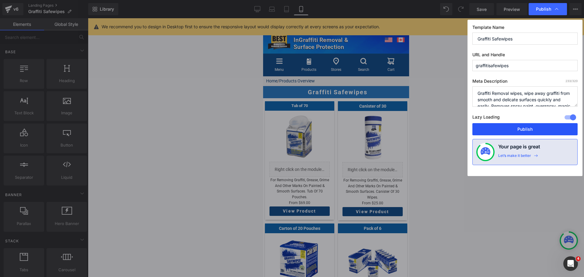
click at [535, 129] on button "Publish" at bounding box center [524, 129] width 105 height 12
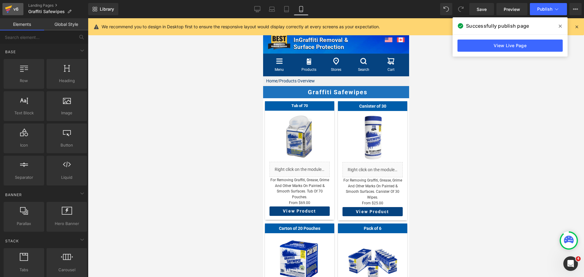
click at [10, 6] on icon at bounding box center [8, 7] width 7 height 4
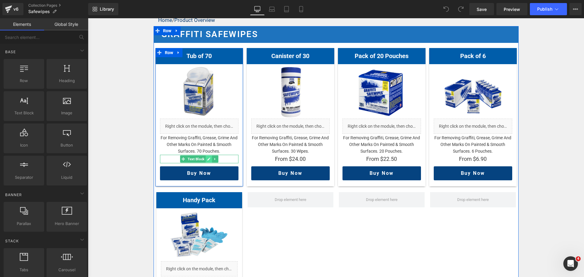
click at [208, 157] on icon at bounding box center [208, 159] width 3 height 4
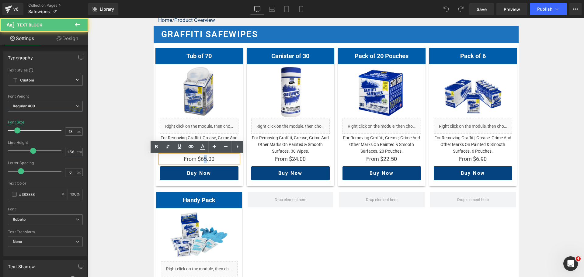
click at [202, 158] on p "From $65.00" at bounding box center [199, 159] width 78 height 9
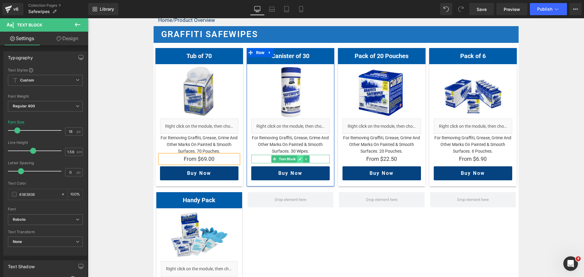
click at [298, 159] on icon at bounding box center [299, 158] width 3 height 3
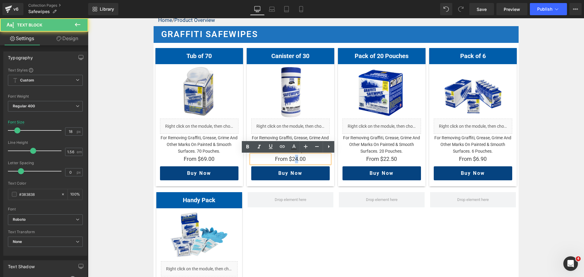
drag, startPoint x: 292, startPoint y: 159, endPoint x: 295, endPoint y: 158, distance: 3.1
click at [295, 158] on p "From $24.00" at bounding box center [290, 159] width 78 height 9
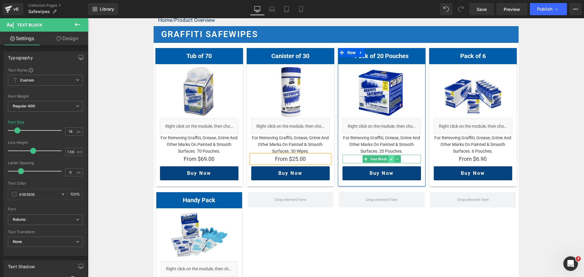
click at [389, 158] on icon at bounding box center [390, 159] width 3 height 4
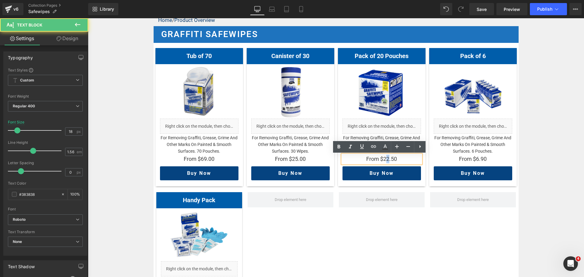
drag, startPoint x: 382, startPoint y: 159, endPoint x: 386, endPoint y: 158, distance: 3.5
click at [386, 158] on p "From $22.50" at bounding box center [381, 159] width 78 height 9
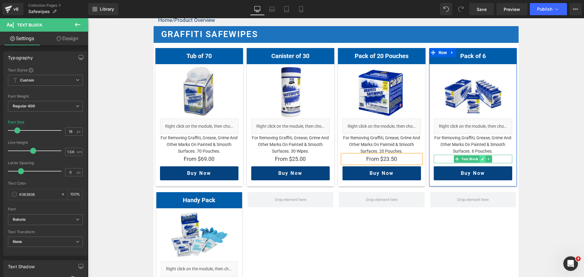
click at [481, 162] on link at bounding box center [482, 158] width 6 height 7
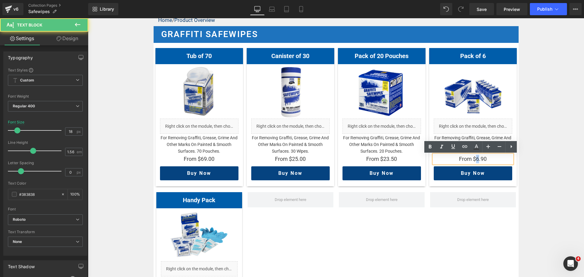
click at [477, 158] on p "From $6.90" at bounding box center [472, 159] width 78 height 9
click at [491, 157] on p "From $6.90" at bounding box center [472, 159] width 78 height 9
drag, startPoint x: 473, startPoint y: 160, endPoint x: 483, endPoint y: 160, distance: 10.3
click at [483, 160] on p "From $6.90" at bounding box center [472, 159] width 78 height 9
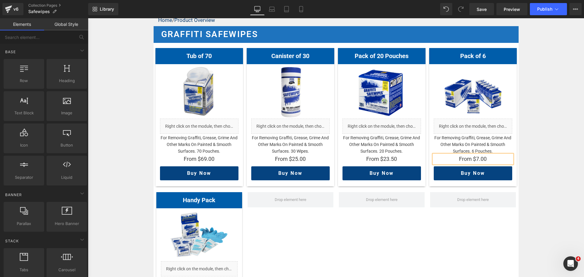
click at [567, 171] on div "Home / Product Overview Text Block Row Graffiti Safewipes Heading Tub of 70 Hea…" at bounding box center [336, 216] width 496 height 407
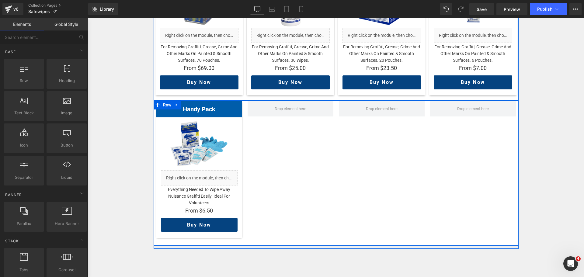
scroll to position [182, 0]
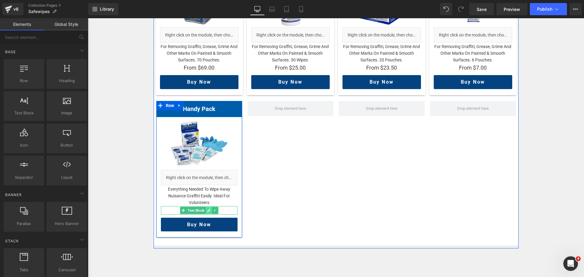
click at [207, 209] on icon at bounding box center [208, 210] width 3 height 4
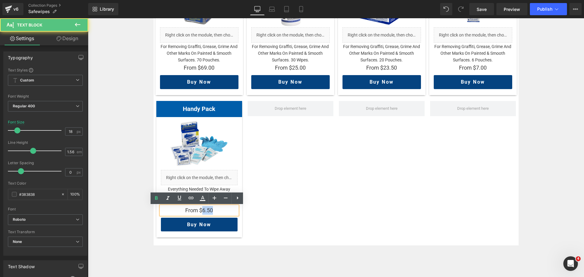
drag, startPoint x: 201, startPoint y: 210, endPoint x: 210, endPoint y: 210, distance: 9.7
click at [210, 210] on p "From $6.50" at bounding box center [199, 210] width 77 height 9
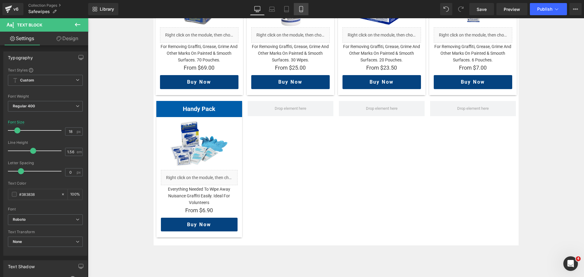
click at [301, 8] on icon at bounding box center [301, 9] width 6 height 6
type input "10"
type input "100"
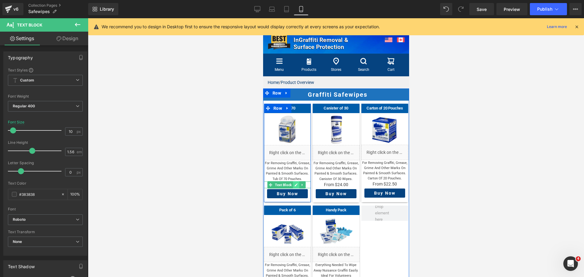
click at [296, 183] on icon at bounding box center [295, 184] width 3 height 3
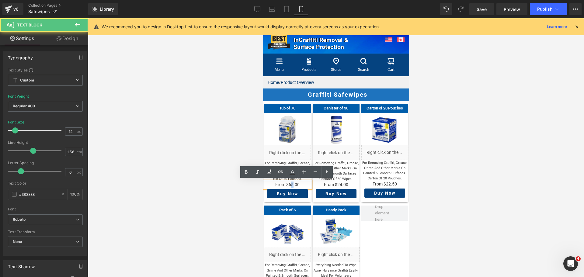
drag, startPoint x: 289, startPoint y: 182, endPoint x: 292, endPoint y: 181, distance: 3.2
click at [292, 181] on p "From $65.00" at bounding box center [287, 184] width 47 height 7
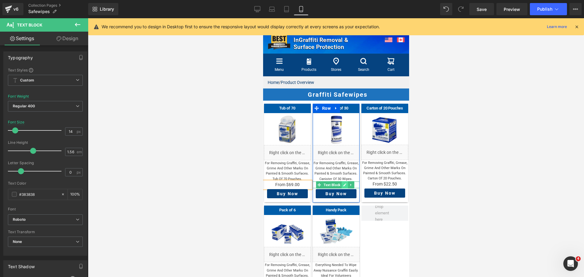
click at [344, 183] on icon at bounding box center [344, 184] width 3 height 3
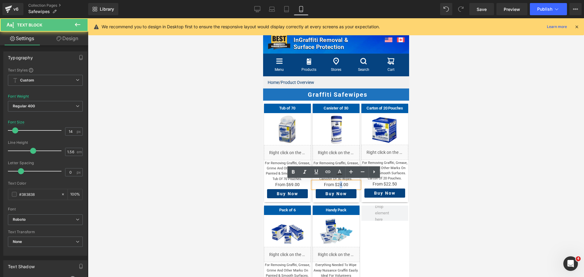
click at [339, 184] on p "From $24.00" at bounding box center [335, 184] width 47 height 7
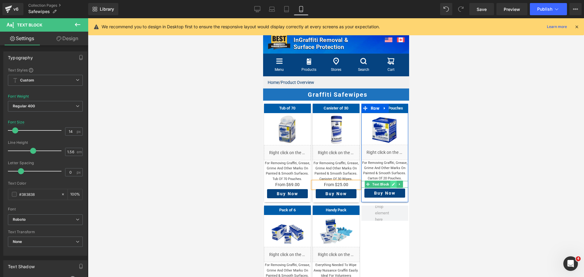
click at [391, 182] on icon at bounding box center [392, 184] width 3 height 4
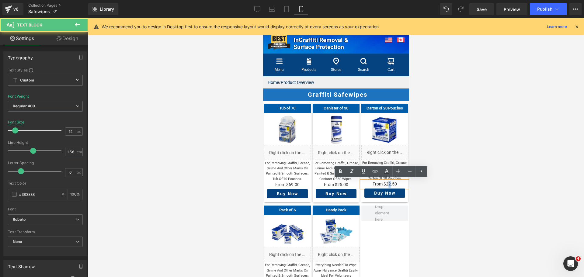
click at [386, 181] on p "From $22.50" at bounding box center [384, 184] width 47 height 7
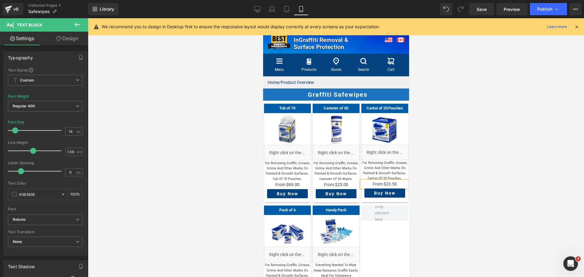
click at [432, 184] on div at bounding box center [336, 147] width 496 height 259
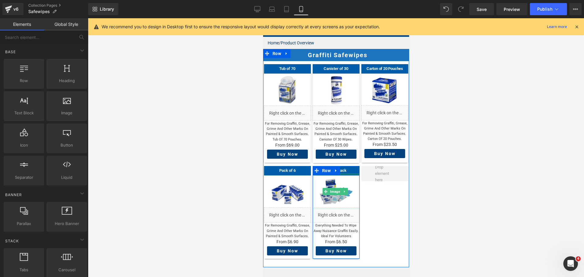
scroll to position [91, 0]
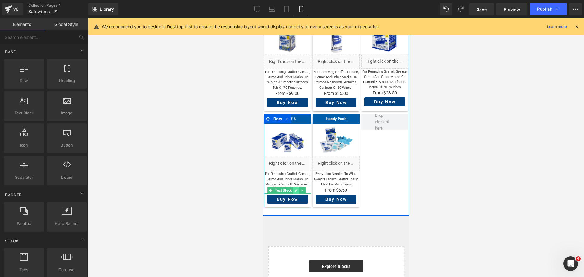
click at [295, 189] on icon at bounding box center [295, 190] width 3 height 3
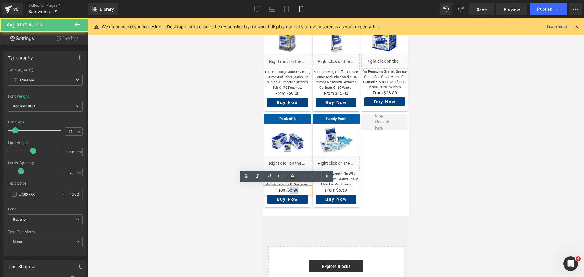
drag, startPoint x: 289, startPoint y: 189, endPoint x: 296, endPoint y: 187, distance: 7.7
click at [296, 187] on p "From $6.90" at bounding box center [287, 190] width 47 height 7
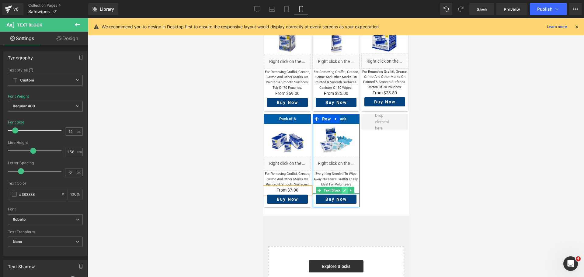
click at [343, 189] on icon at bounding box center [344, 190] width 3 height 3
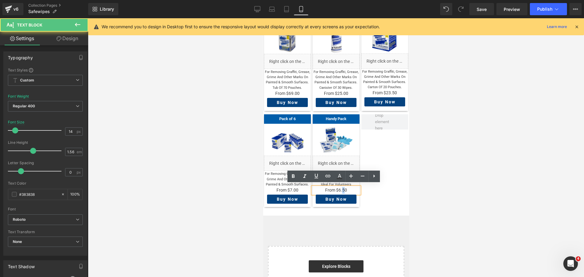
click at [339, 188] on p "From $6.50" at bounding box center [335, 190] width 47 height 7
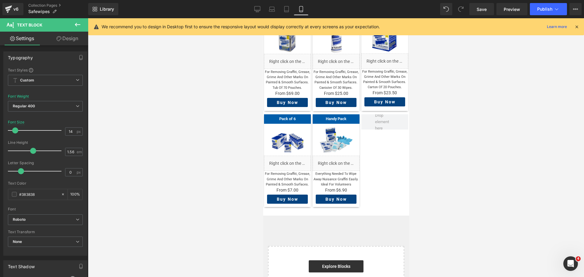
click at [450, 185] on div at bounding box center [336, 147] width 496 height 259
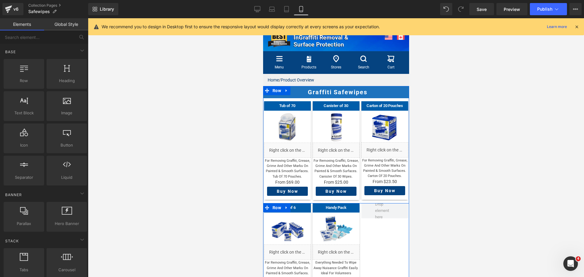
scroll to position [0, 0]
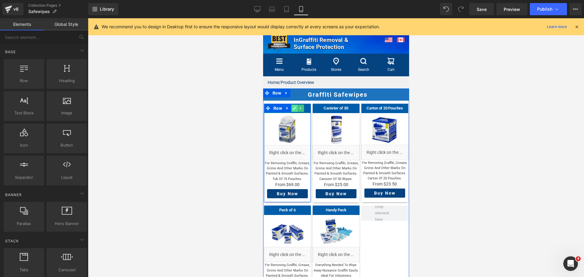
click at [295, 108] on link at bounding box center [294, 108] width 6 height 7
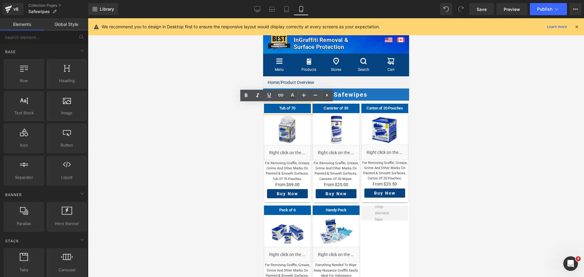
click at [295, 108] on h5 "Tub of 70" at bounding box center [287, 108] width 47 height 5
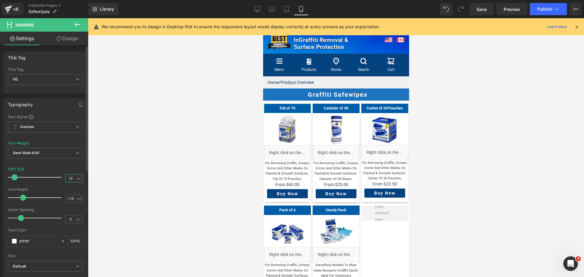
click at [71, 177] on input "13" at bounding box center [70, 178] width 11 height 8
type input "14"
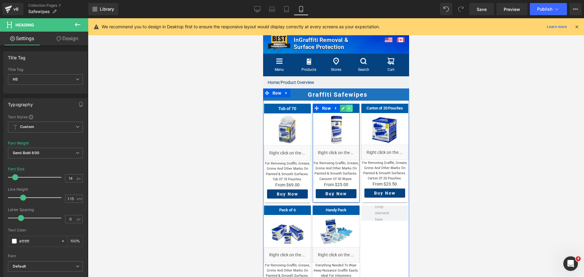
click at [346, 109] on link at bounding box center [349, 108] width 6 height 7
click at [339, 110] on icon at bounding box center [339, 108] width 3 height 3
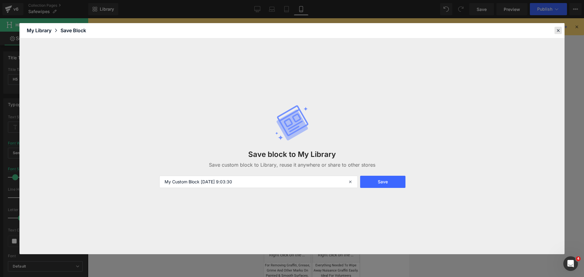
click at [558, 33] on icon at bounding box center [557, 30] width 5 height 5
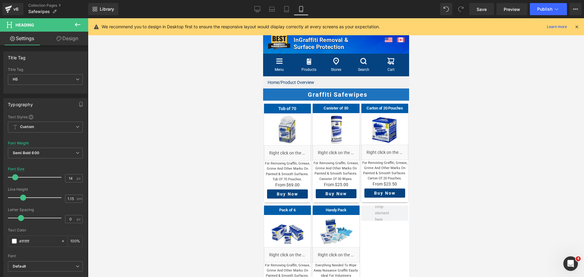
click at [434, 136] on div at bounding box center [336, 147] width 496 height 259
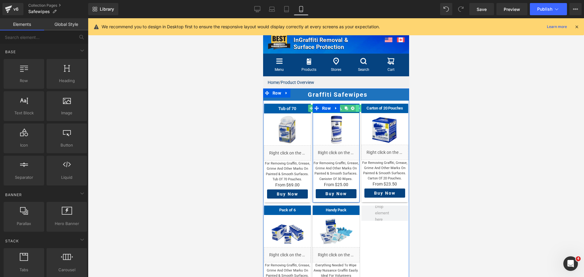
click at [356, 109] on link at bounding box center [359, 108] width 6 height 7
click at [352, 109] on h5 "Canister of 30" at bounding box center [335, 108] width 47 height 5
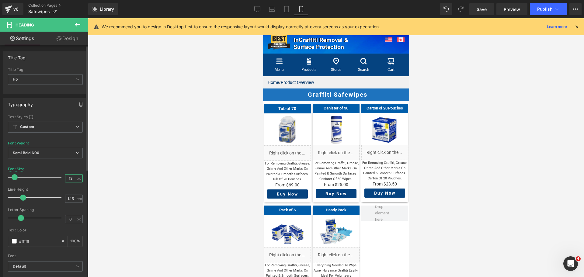
click at [72, 179] on input "13" at bounding box center [70, 178] width 11 height 8
type input "14"
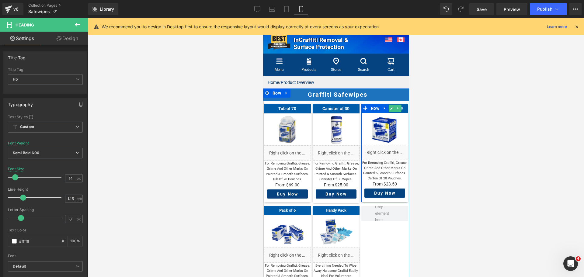
click at [399, 108] on h5 "Carton of 20 Pouches" at bounding box center [384, 108] width 47 height 5
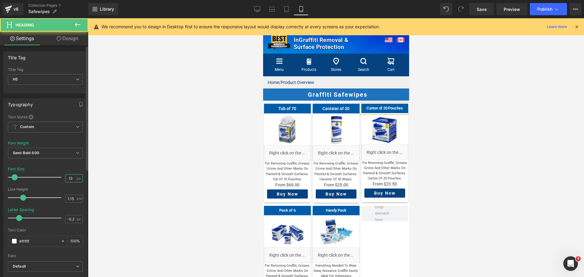
click at [72, 177] on input "13" at bounding box center [70, 178] width 11 height 8
type input "14"
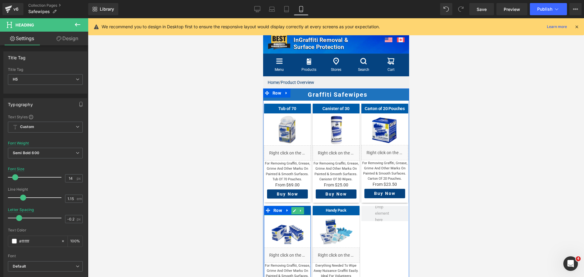
click at [304, 209] on h5 "Pack of 6" at bounding box center [287, 210] width 47 height 5
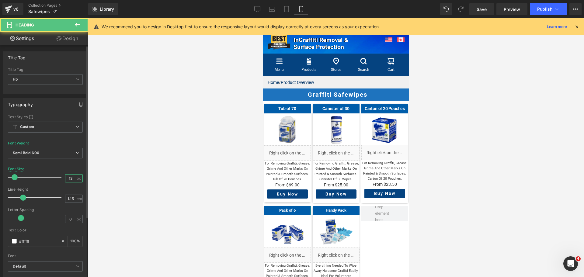
click at [72, 179] on input "13" at bounding box center [70, 178] width 11 height 8
type input "14"
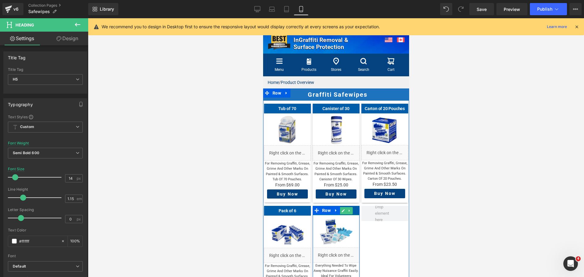
click at [352, 210] on h5 "Handy Pack" at bounding box center [335, 210] width 47 height 5
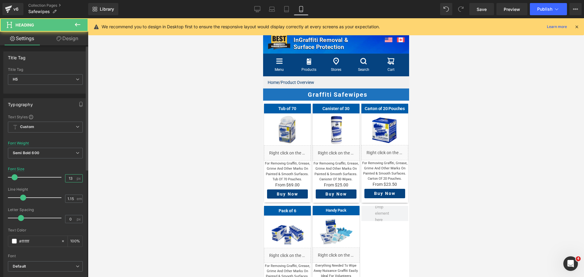
click at [72, 175] on input "13" at bounding box center [70, 178] width 11 height 8
type input "14"
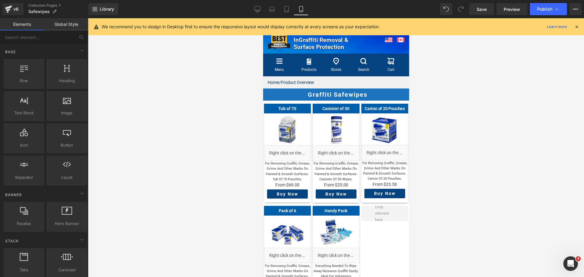
click at [497, 187] on div at bounding box center [336, 147] width 496 height 259
click at [543, 10] on span "Publish" at bounding box center [544, 9] width 15 height 5
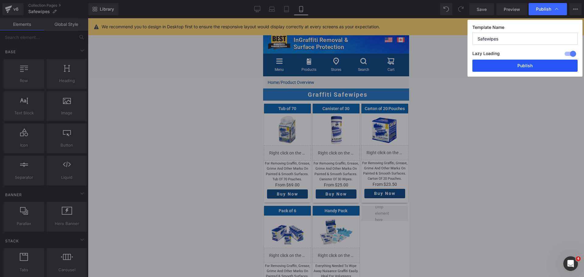
click at [509, 68] on button "Publish" at bounding box center [524, 66] width 105 height 12
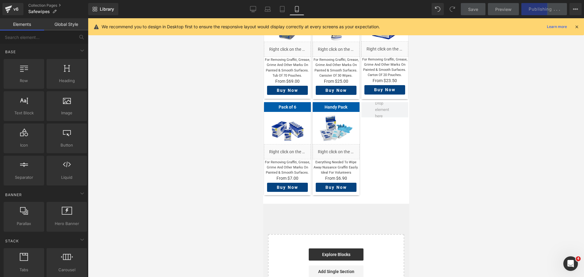
scroll to position [30, 0]
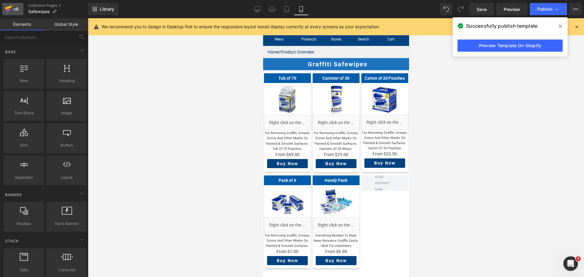
click at [9, 6] on icon at bounding box center [8, 9] width 7 height 15
